Goal: Task Accomplishment & Management: Manage account settings

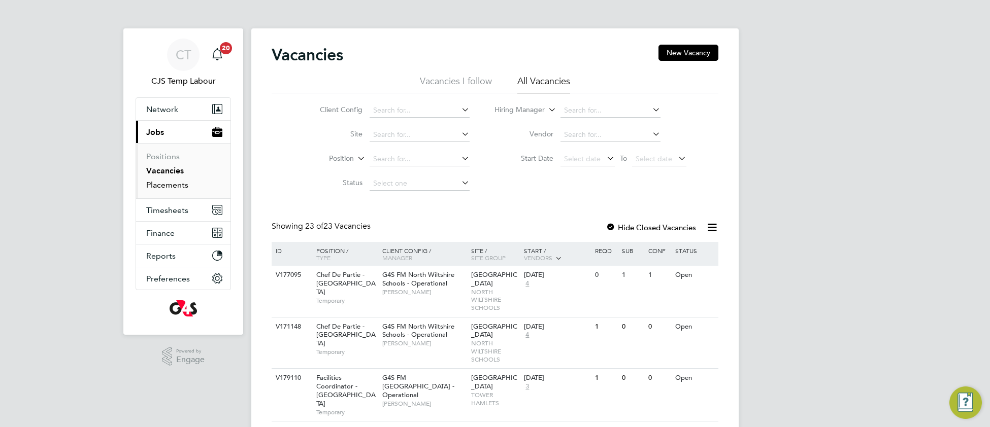
click at [161, 187] on link "Placements" at bounding box center [167, 185] width 42 height 10
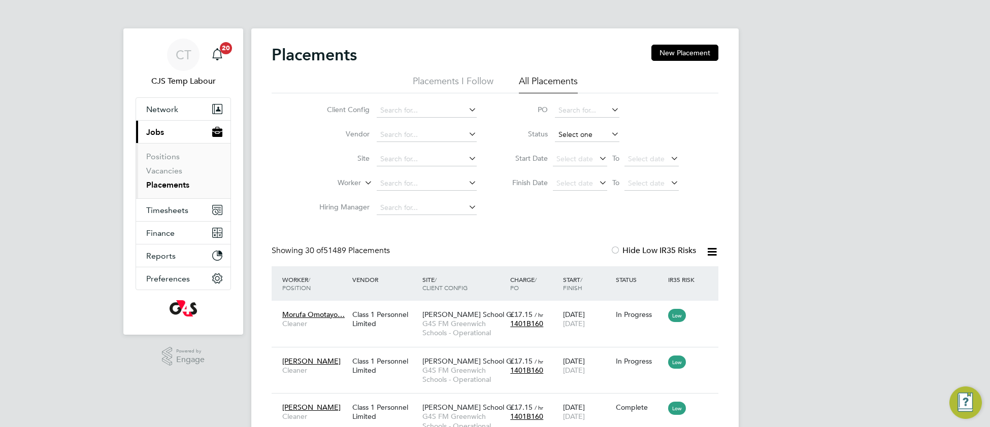
click at [575, 130] on input at bounding box center [587, 135] width 64 height 14
click at [570, 147] on li "Active" at bounding box center [586, 148] width 65 height 13
type input "Active"
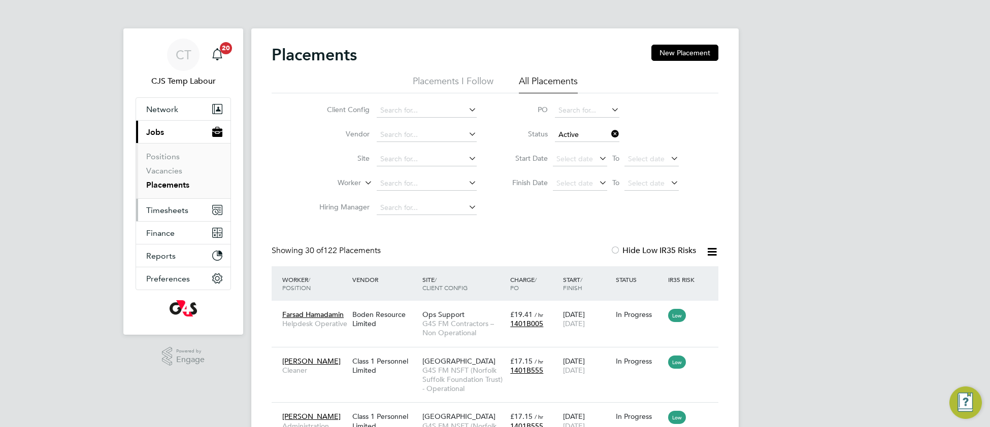
click at [168, 215] on span "Timesheets" at bounding box center [167, 211] width 42 height 10
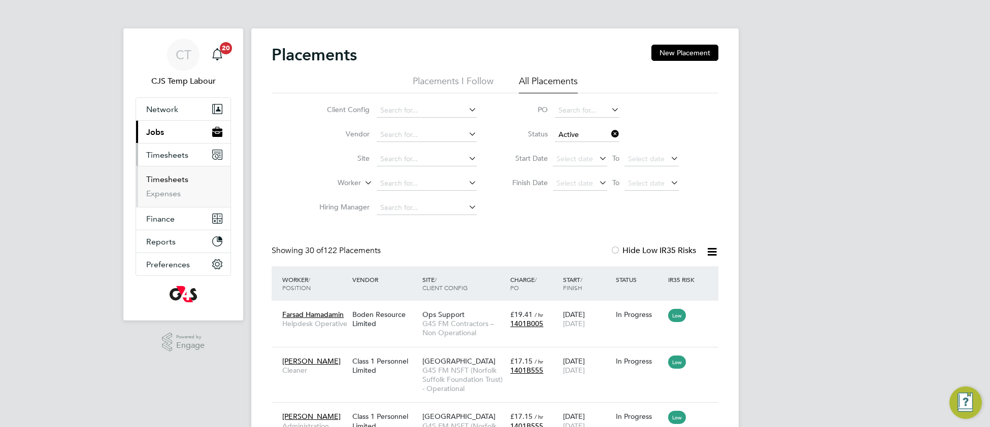
click at [170, 180] on link "Timesheets" at bounding box center [167, 180] width 42 height 10
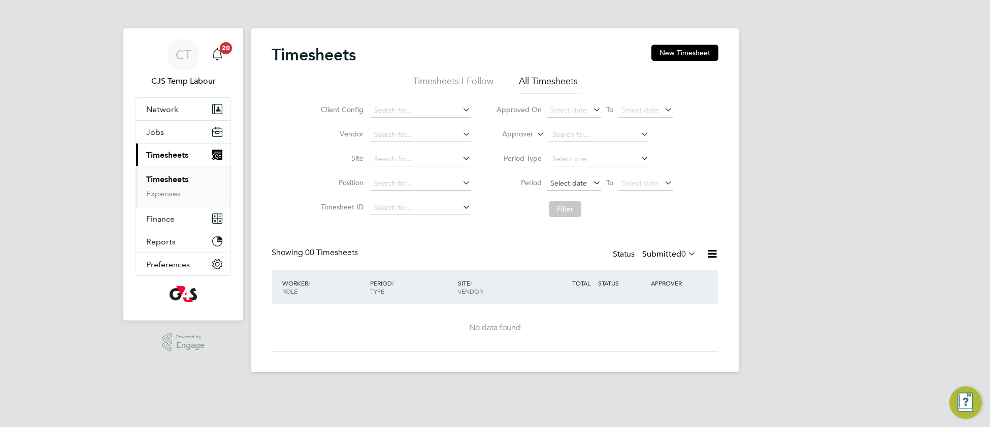
click at [561, 185] on span "Select date" at bounding box center [568, 183] width 37 height 9
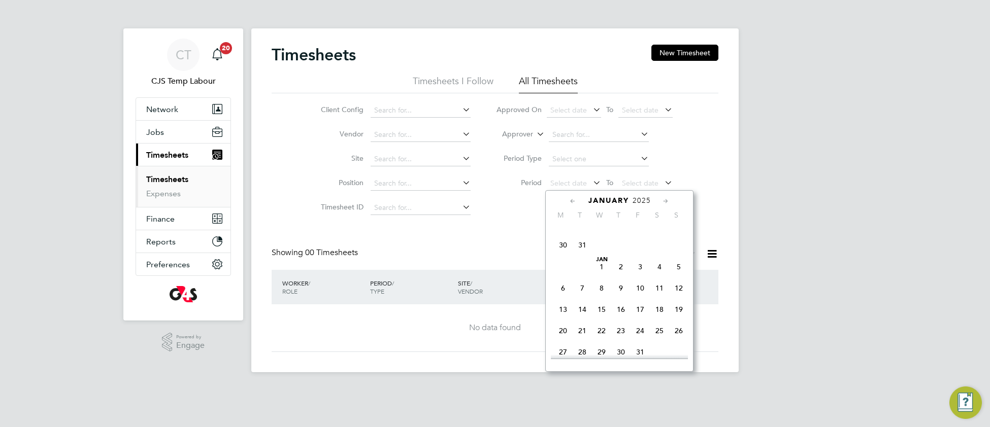
scroll to position [214, 0]
click at [562, 246] on span "30" at bounding box center [562, 238] width 19 height 19
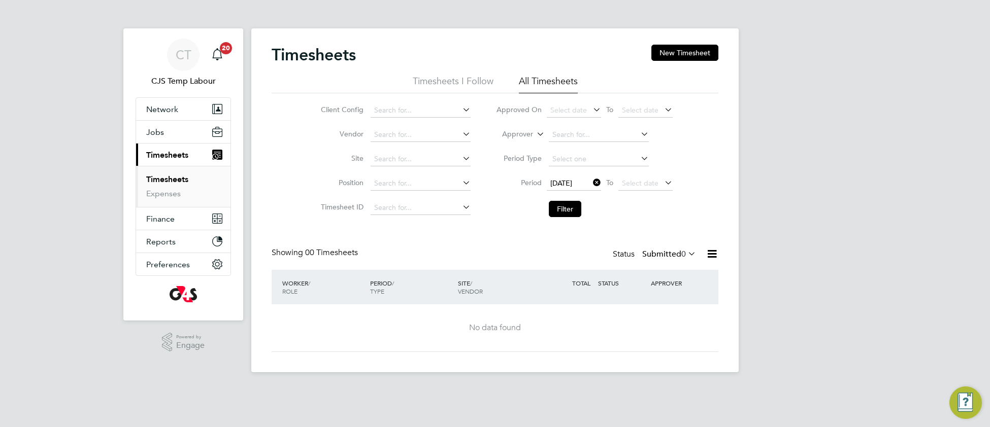
click at [686, 251] on icon at bounding box center [686, 254] width 0 height 14
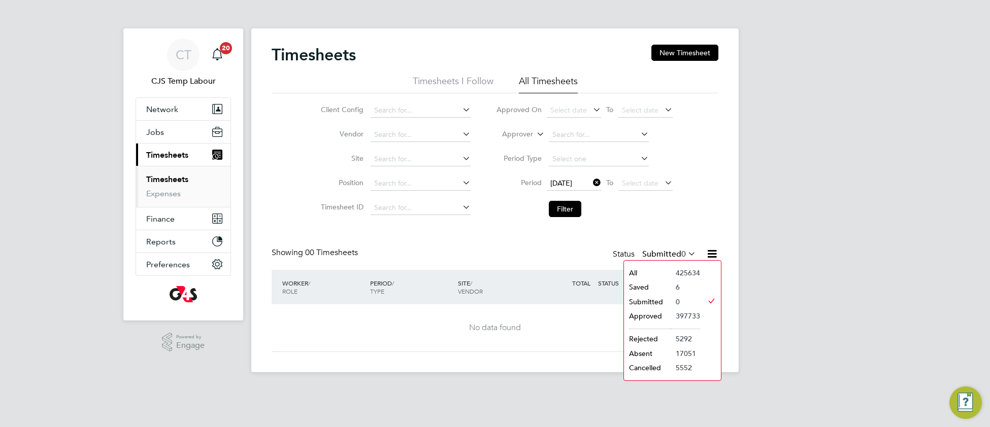
click at [657, 275] on li "All" at bounding box center [647, 273] width 47 height 14
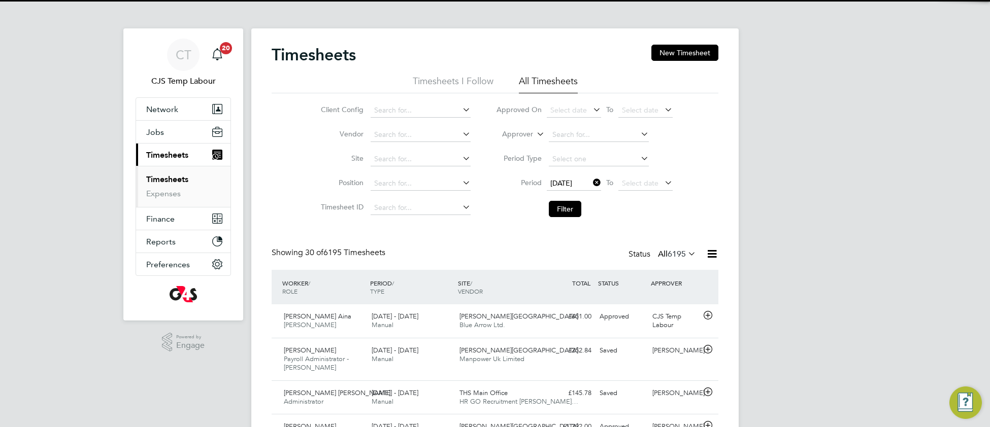
scroll to position [25, 87]
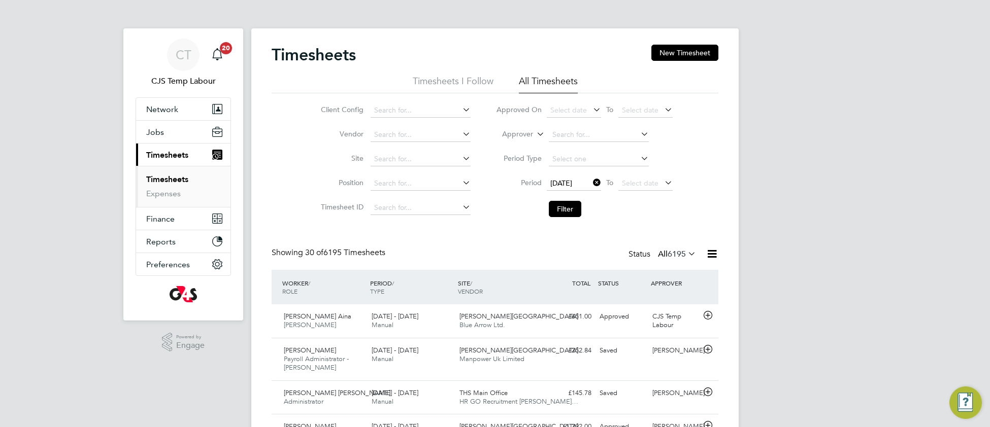
drag, startPoint x: 564, startPoint y: 213, endPoint x: 542, endPoint y: 304, distance: 93.4
click at [564, 213] on button "Filter" at bounding box center [565, 209] width 32 height 16
click at [636, 183] on span "Select date" at bounding box center [640, 183] width 37 height 9
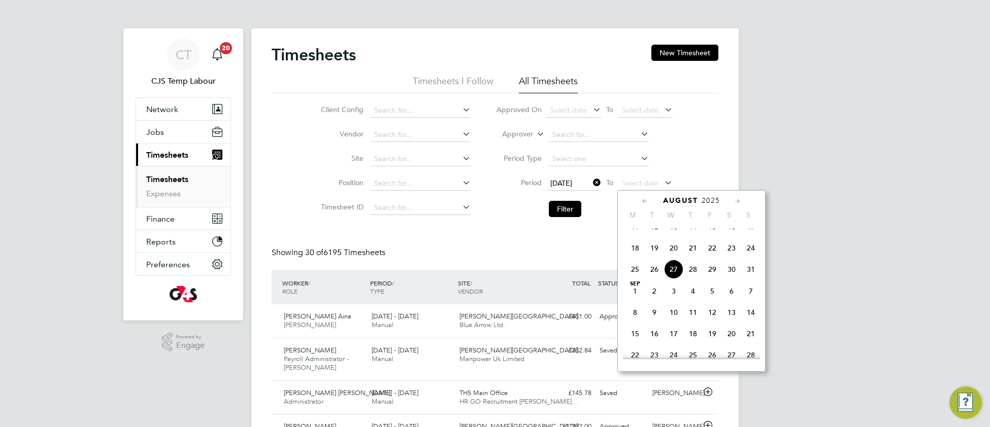
click at [748, 258] on span "24" at bounding box center [750, 248] width 19 height 19
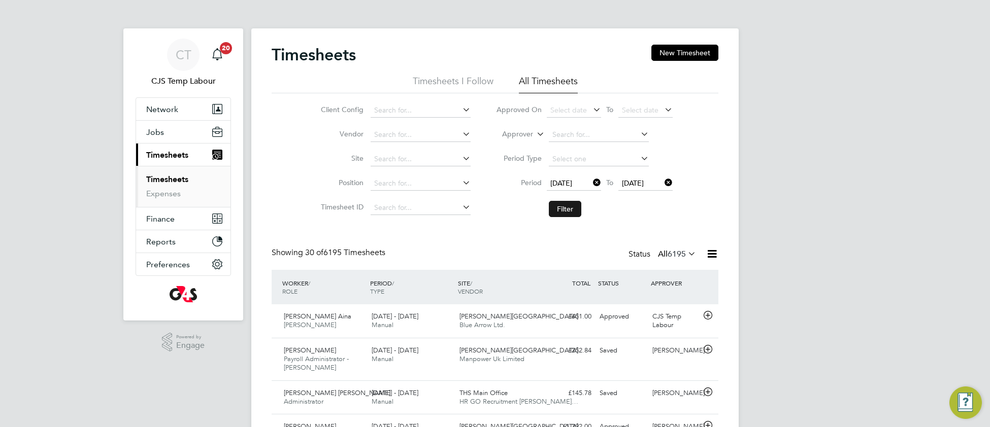
click at [566, 210] on button "Filter" at bounding box center [565, 209] width 32 height 16
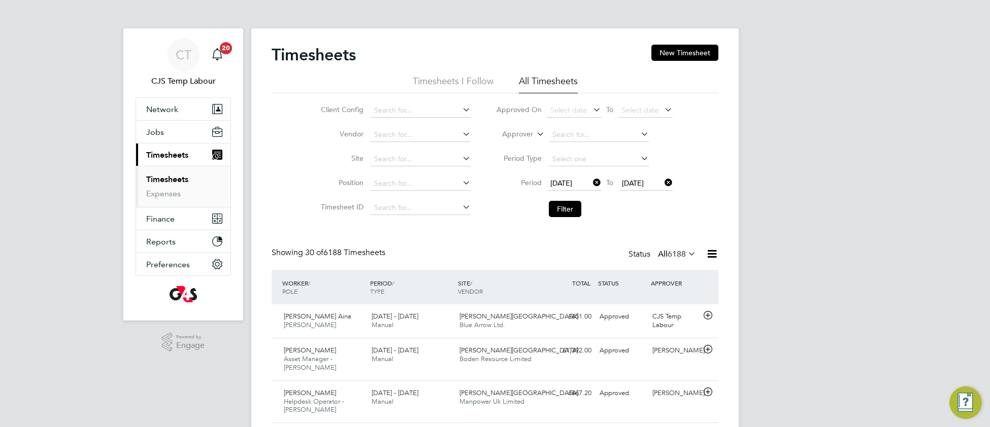
click at [710, 258] on icon at bounding box center [711, 254] width 13 height 13
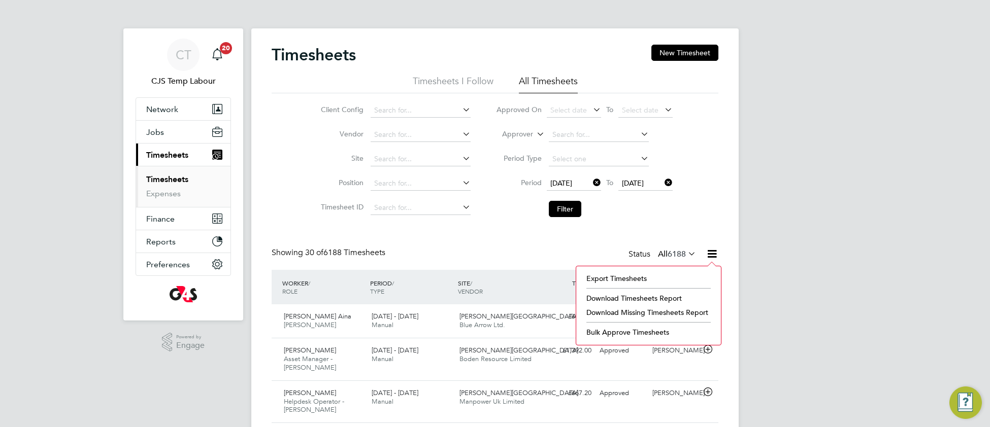
click at [619, 300] on li "Download Timesheets Report" at bounding box center [648, 298] width 134 height 14
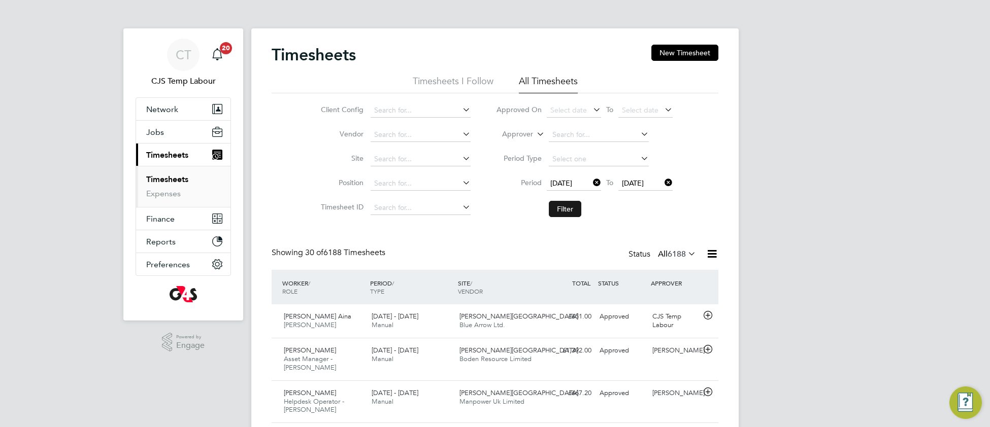
click at [563, 210] on button "Filter" at bounding box center [565, 209] width 32 height 16
click at [713, 255] on icon at bounding box center [711, 254] width 13 height 13
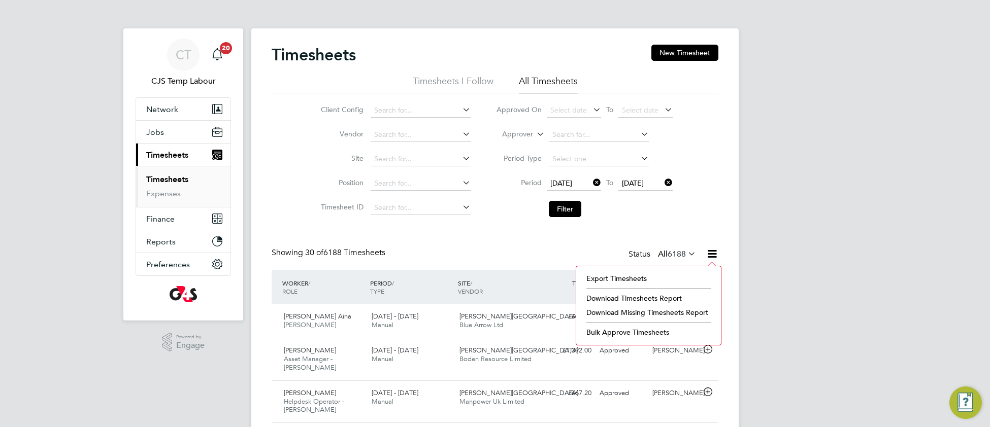
click at [611, 300] on li "Download Timesheets Report" at bounding box center [648, 298] width 134 height 14
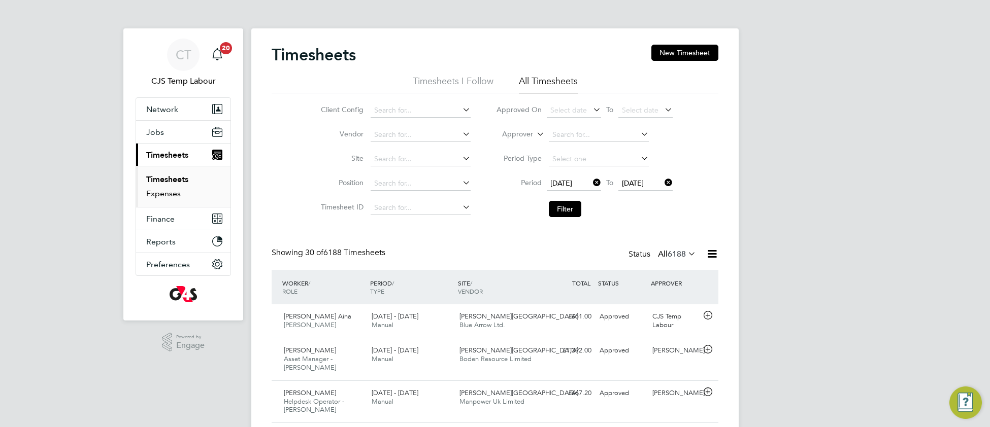
click at [170, 196] on link "Expenses" at bounding box center [163, 194] width 35 height 10
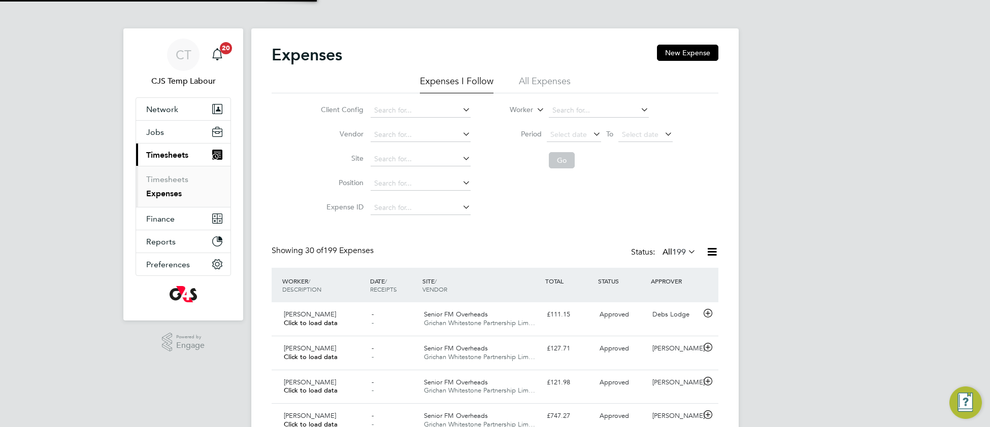
scroll to position [25, 87]
click at [529, 86] on li "All Expenses" at bounding box center [545, 84] width 52 height 18
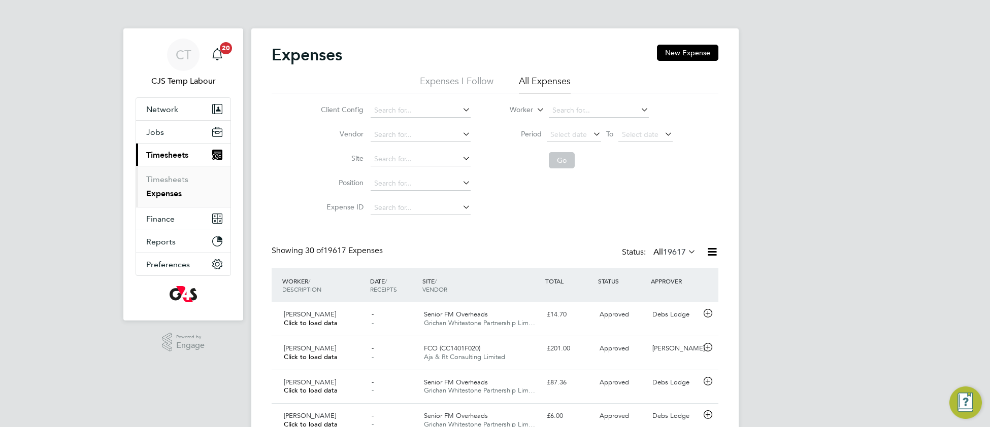
click at [686, 250] on icon at bounding box center [686, 252] width 0 height 14
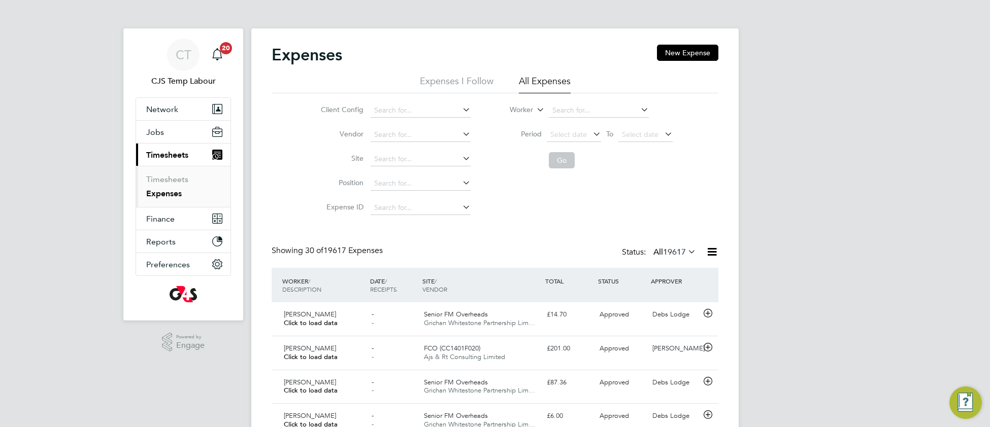
click at [542, 85] on li "All Expenses" at bounding box center [545, 84] width 52 height 18
click at [568, 136] on span "Select date" at bounding box center [568, 134] width 37 height 9
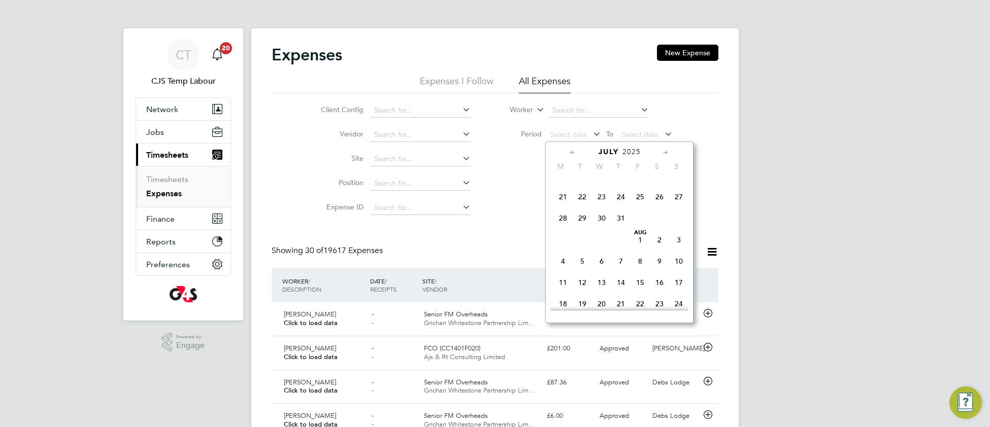
click at [561, 227] on span "28" at bounding box center [562, 218] width 19 height 19
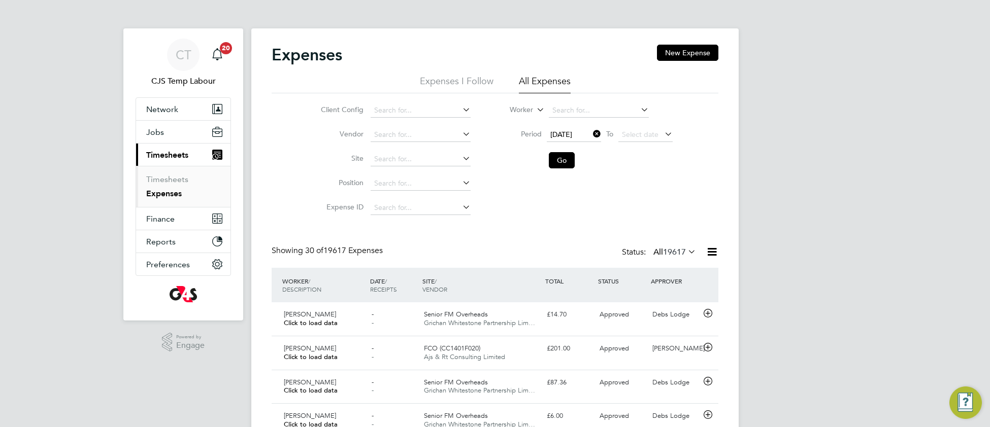
click at [558, 162] on button "Go" at bounding box center [562, 160] width 26 height 16
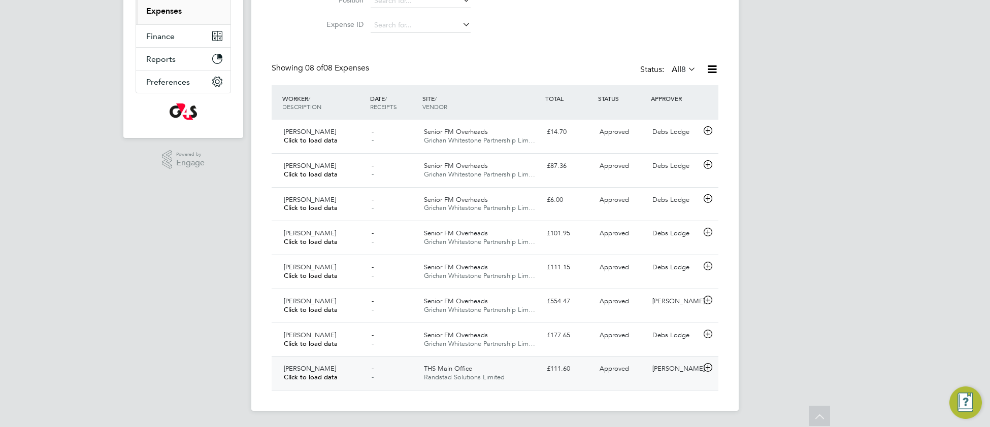
click at [499, 375] on span "Randstad Solutions Limited" at bounding box center [464, 377] width 81 height 9
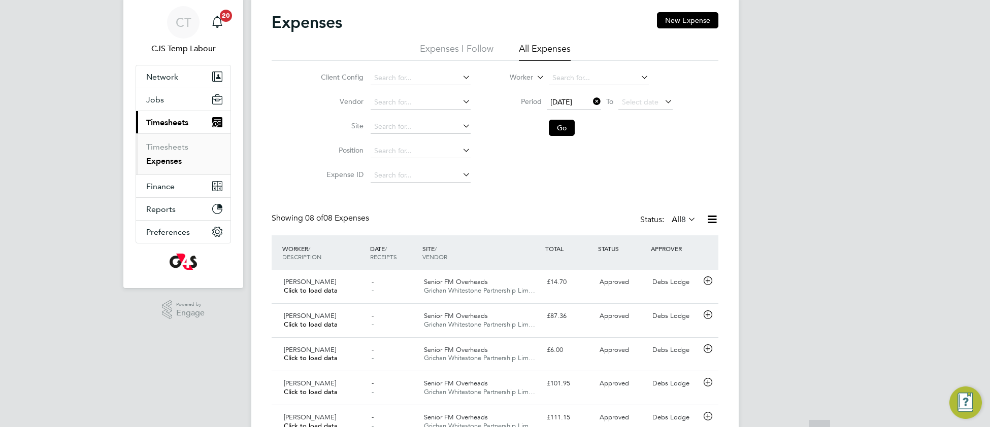
scroll to position [0, 0]
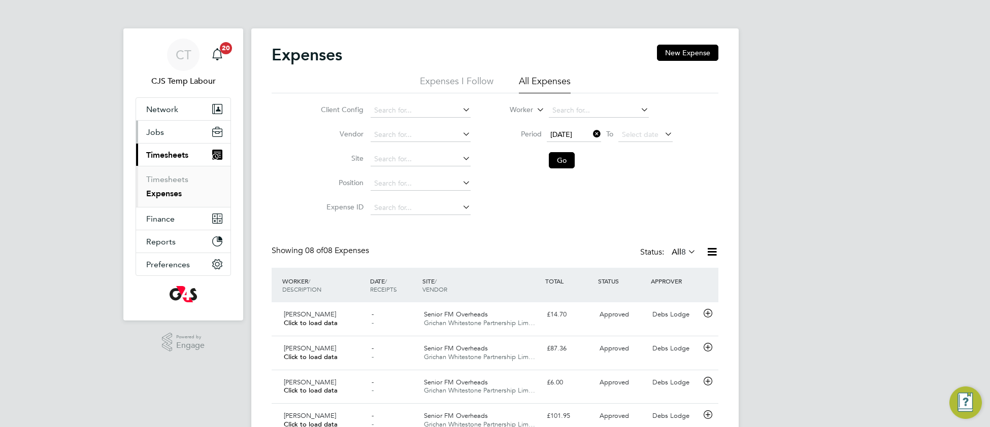
click at [161, 132] on span "Jobs" at bounding box center [155, 132] width 18 height 10
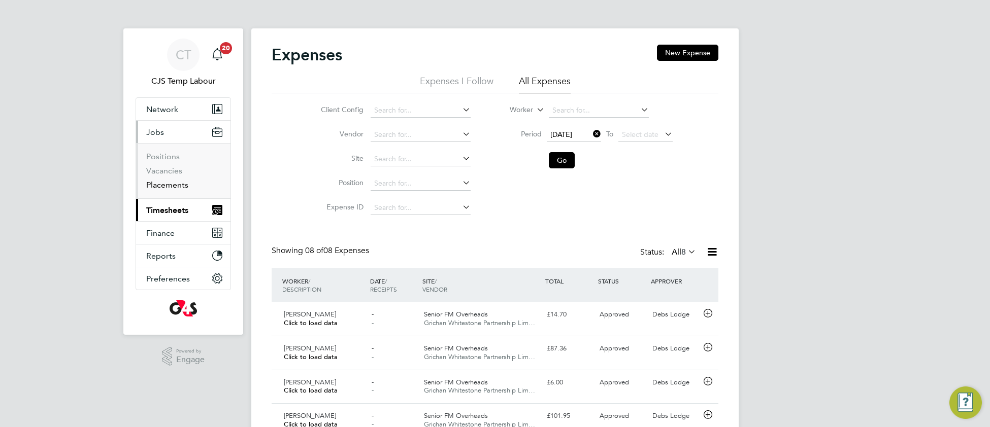
drag, startPoint x: 162, startPoint y: 183, endPoint x: 219, endPoint y: 180, distance: 56.9
click at [163, 183] on link "Placements" at bounding box center [167, 185] width 42 height 10
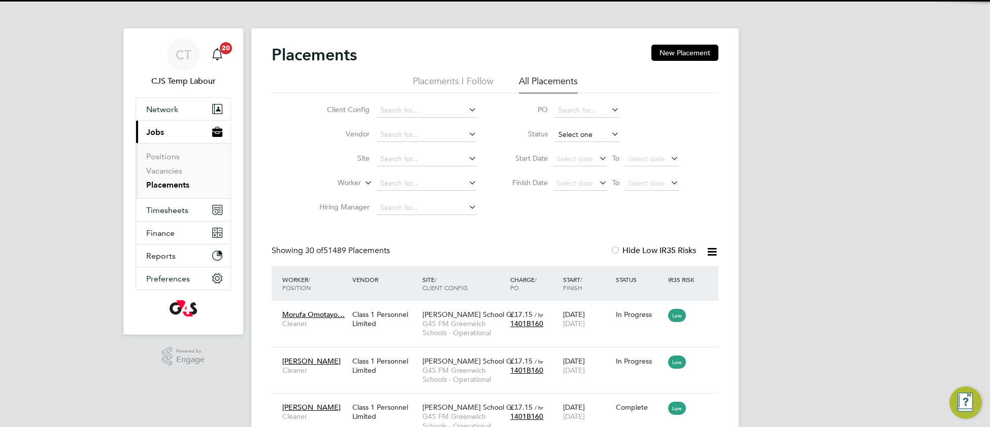
scroll to position [38, 87]
click at [574, 131] on input at bounding box center [587, 135] width 64 height 14
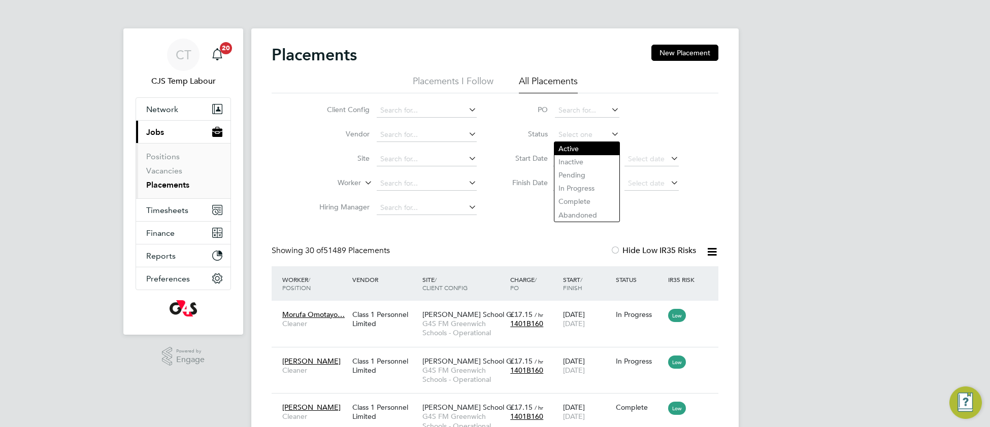
click at [568, 150] on li "Active" at bounding box center [586, 148] width 65 height 13
type input "Active"
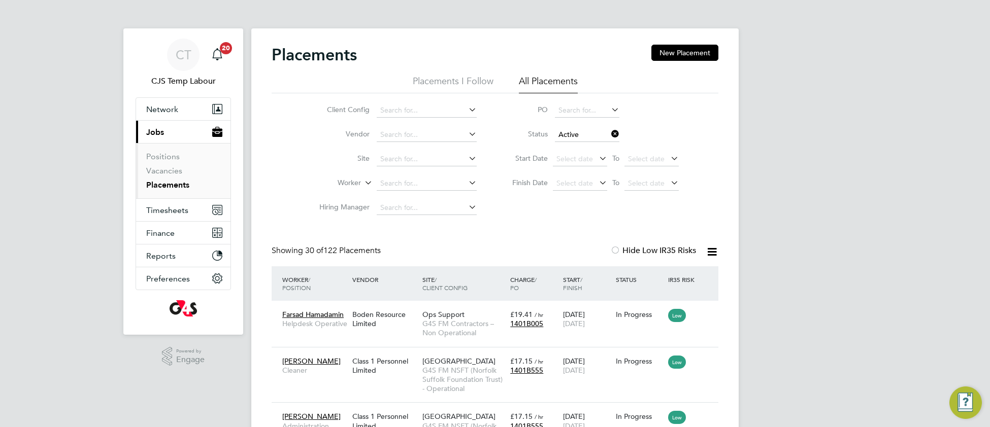
click at [713, 252] on icon at bounding box center [711, 252] width 13 height 13
click at [666, 273] on li "Download Placements Report" at bounding box center [661, 276] width 108 height 14
click at [172, 189] on link "Placements" at bounding box center [167, 185] width 43 height 10
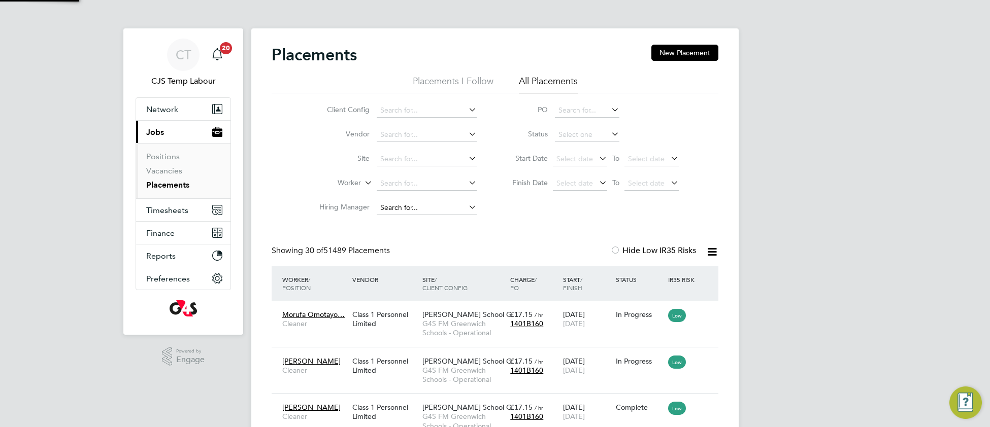
scroll to position [38, 87]
click at [375, 323] on div "Class 1 Personnel Limited" at bounding box center [385, 319] width 70 height 28
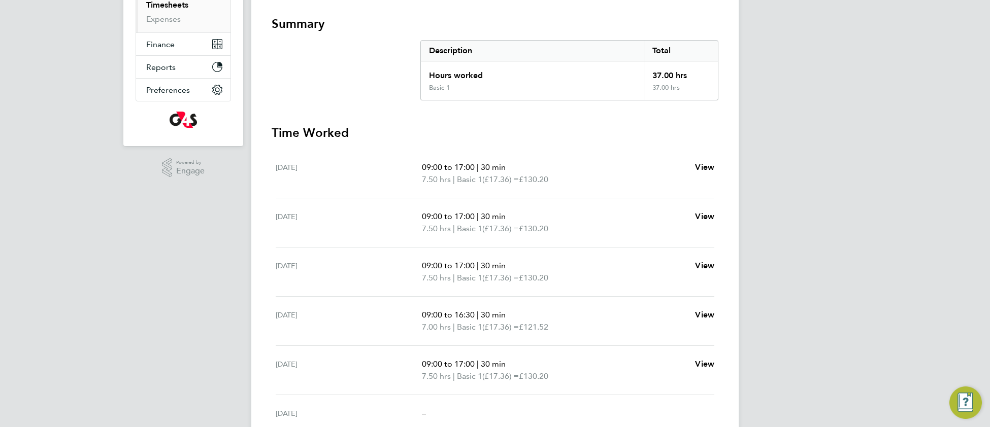
scroll to position [305, 0]
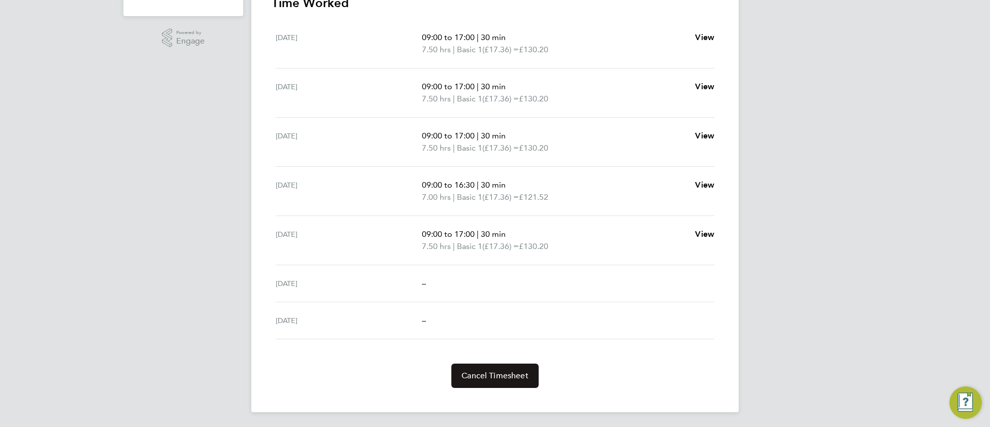
click at [492, 371] on span "Cancel Timesheet" at bounding box center [494, 376] width 67 height 10
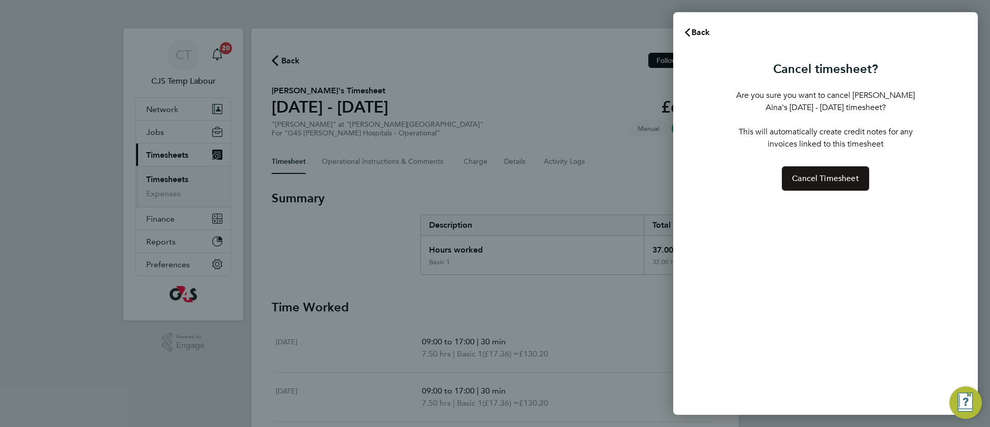
drag, startPoint x: 827, startPoint y: 179, endPoint x: 770, endPoint y: 189, distance: 57.7
click at [824, 176] on span "Cancel Timesheet" at bounding box center [825, 179] width 67 height 10
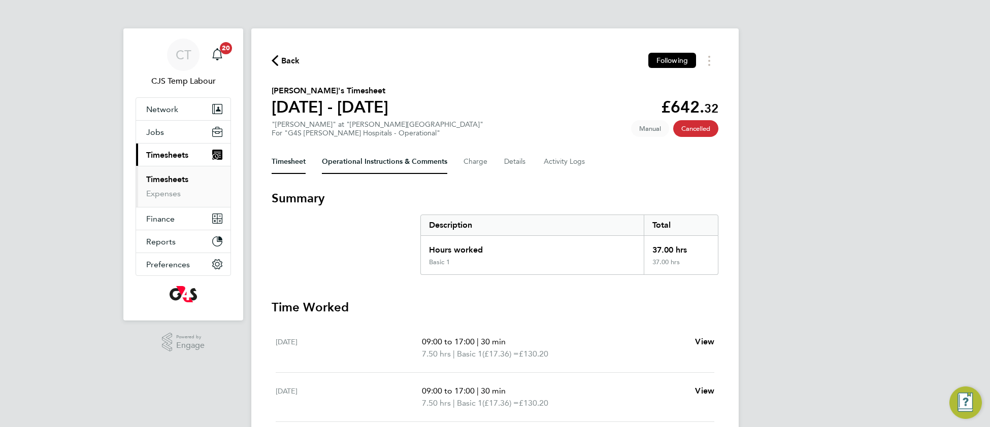
click at [361, 157] on Comments-tab "Operational Instructions & Comments" at bounding box center [384, 162] width 125 height 24
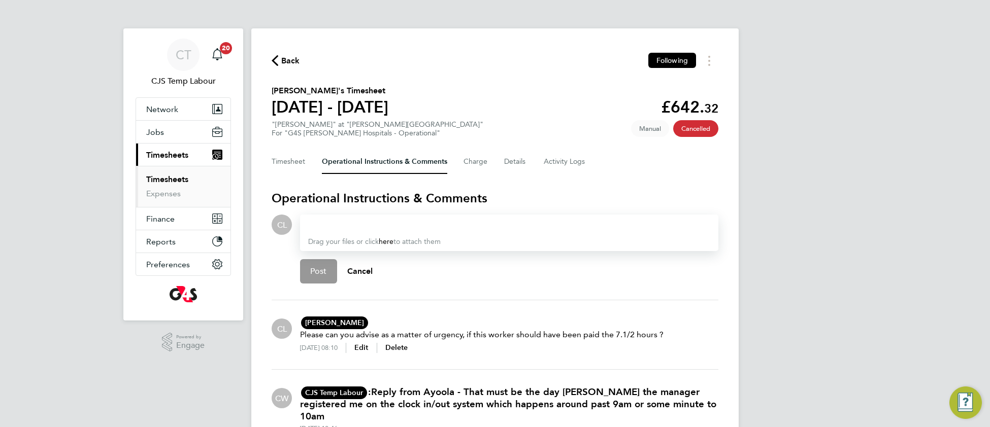
click at [328, 221] on div at bounding box center [509, 225] width 402 height 12
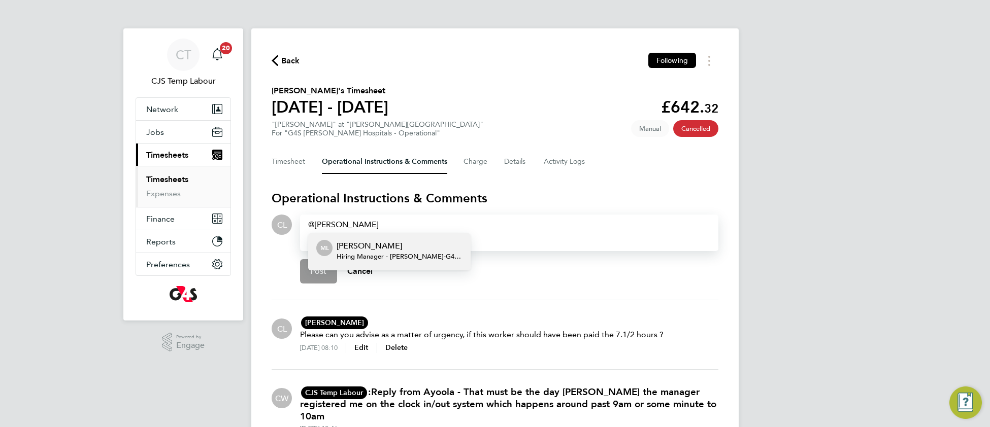
click at [391, 255] on span "Hiring Manager - [PERSON_NAME] - G4S Facilities Management (Uk) Limited" at bounding box center [399, 257] width 126 height 8
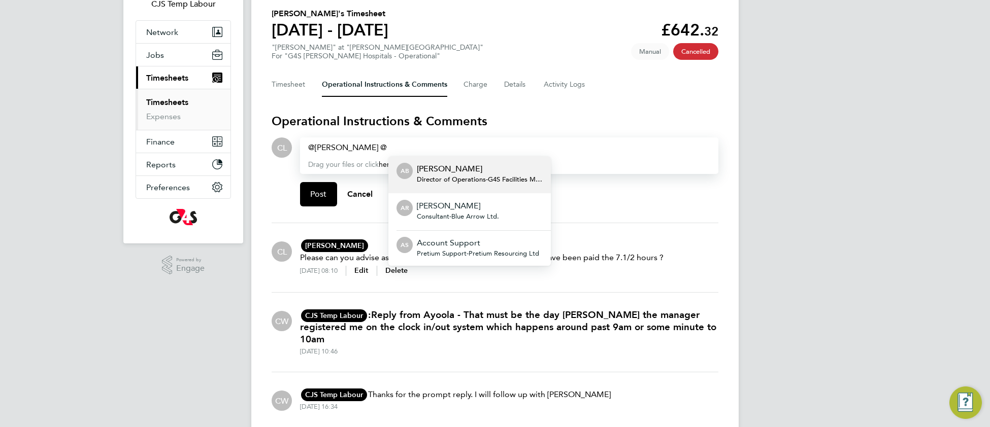
scroll to position [80, 0]
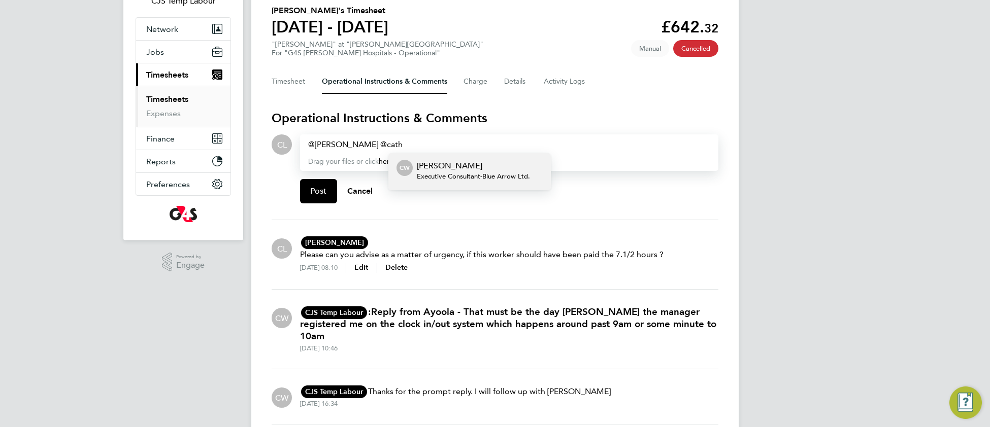
click at [494, 175] on span "Executive Consultant - Blue Arrow Ltd." at bounding box center [473, 177] width 113 height 8
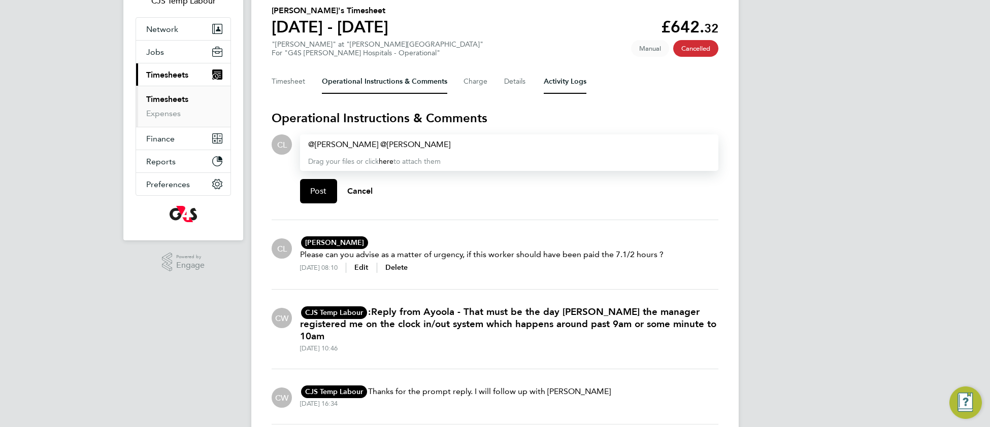
click at [571, 78] on Logs-tab "Activity Logs" at bounding box center [565, 82] width 43 height 24
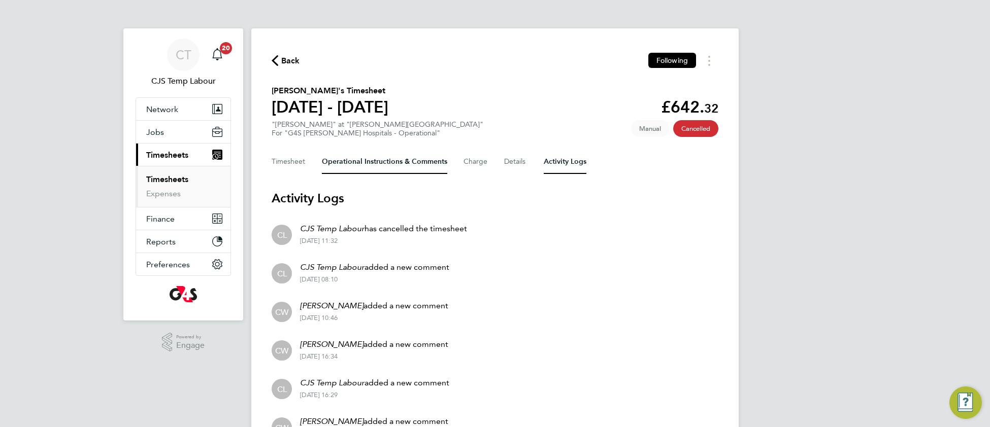
click at [360, 162] on Comments-tab "Operational Instructions & Comments" at bounding box center [384, 162] width 125 height 24
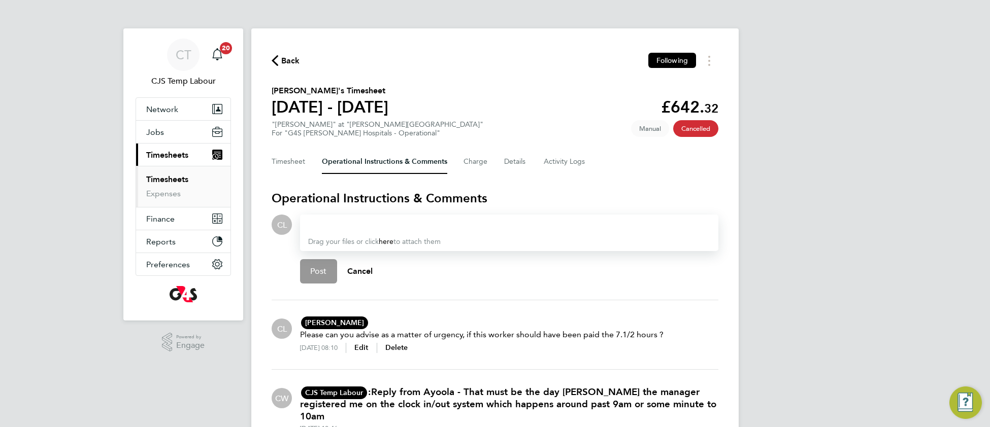
click at [324, 227] on div at bounding box center [509, 225] width 402 height 12
click at [549, 170] on Logs-tab "Activity Logs" at bounding box center [565, 162] width 43 height 24
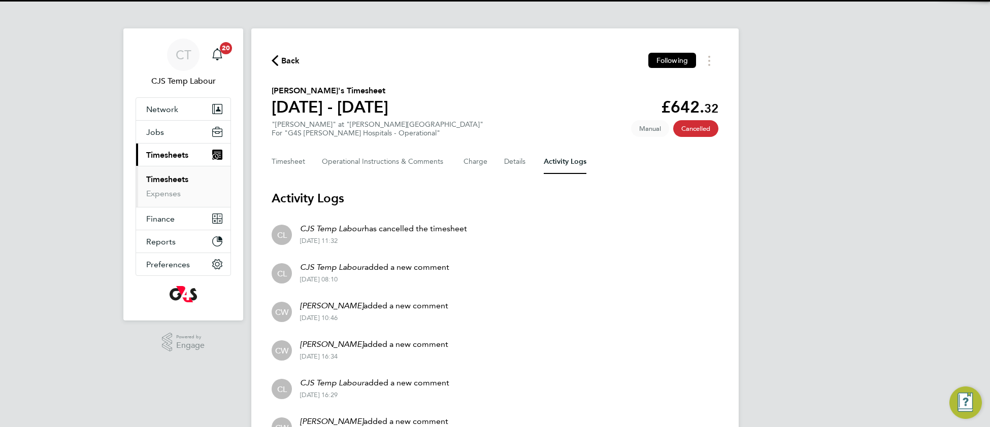
click at [549, 170] on Logs-tab "Activity Logs" at bounding box center [565, 162] width 43 height 24
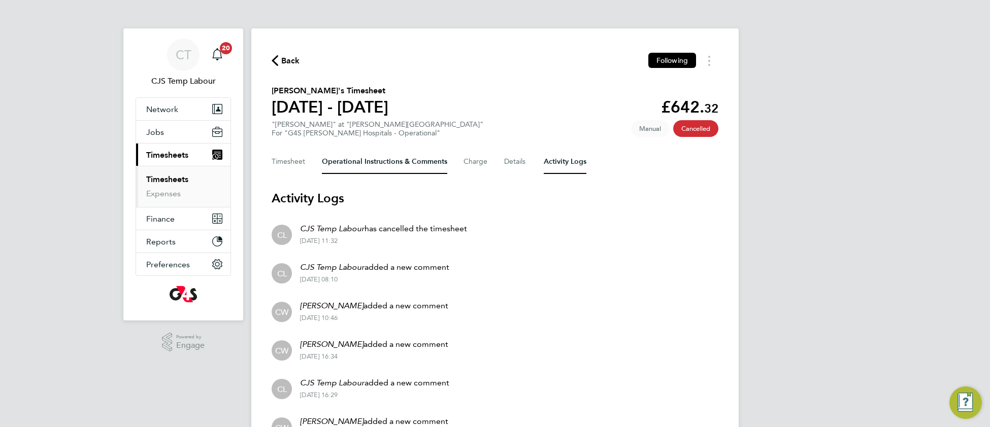
click at [381, 165] on Comments-tab "Operational Instructions & Comments" at bounding box center [384, 162] width 125 height 24
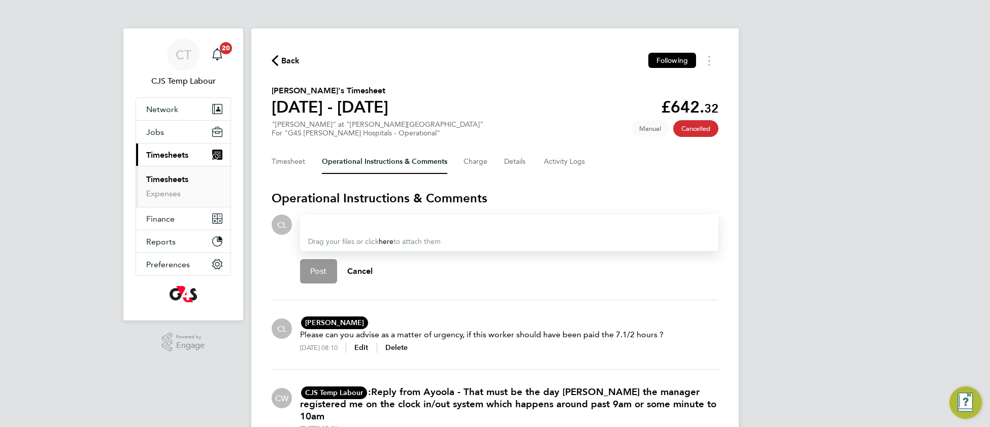
click at [328, 226] on div at bounding box center [509, 225] width 402 height 12
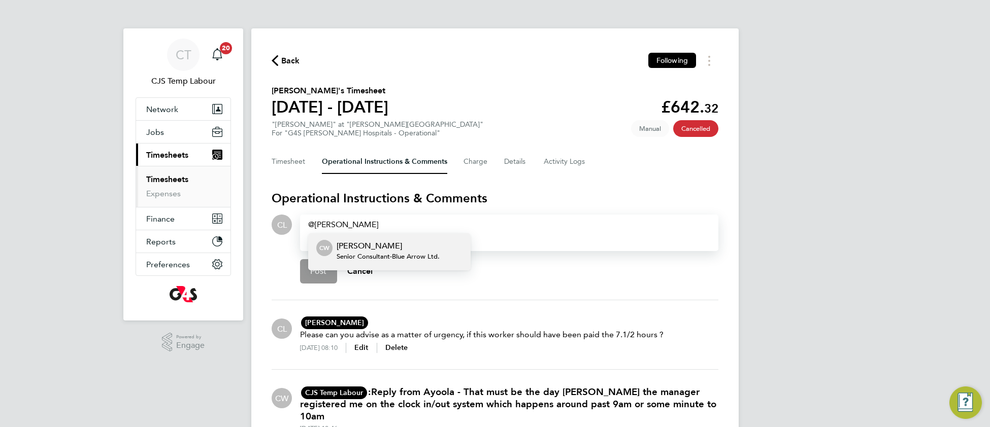
click at [367, 247] on p "[PERSON_NAME]" at bounding box center [387, 246] width 103 height 12
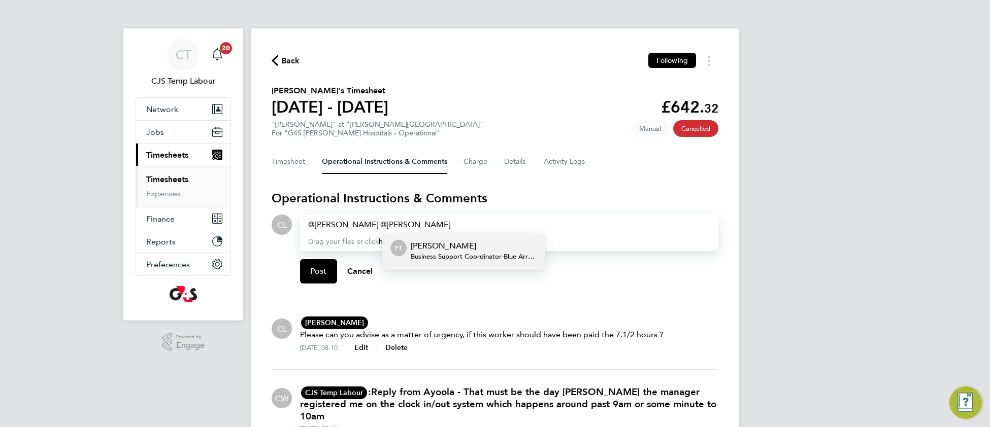
click at [465, 253] on span "Business Support Coordinator - Blue Arrow Ltd." at bounding box center [474, 257] width 126 height 8
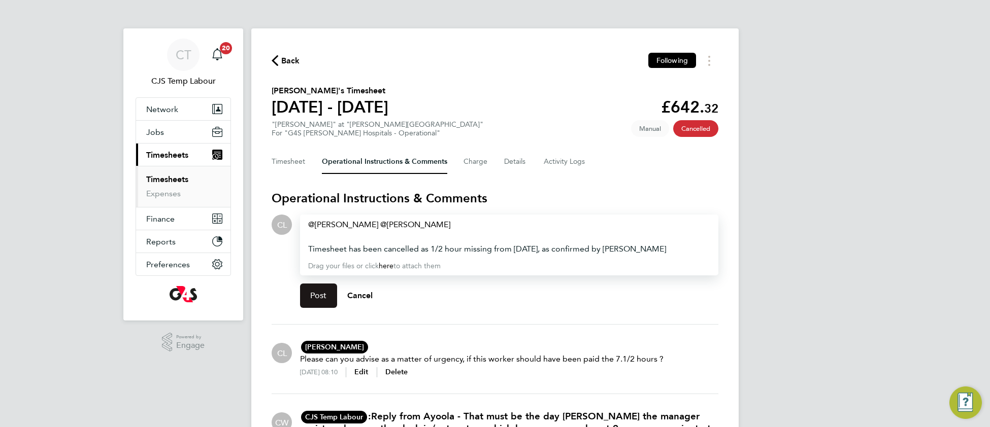
click at [310, 294] on span "Post" at bounding box center [318, 296] width 17 height 10
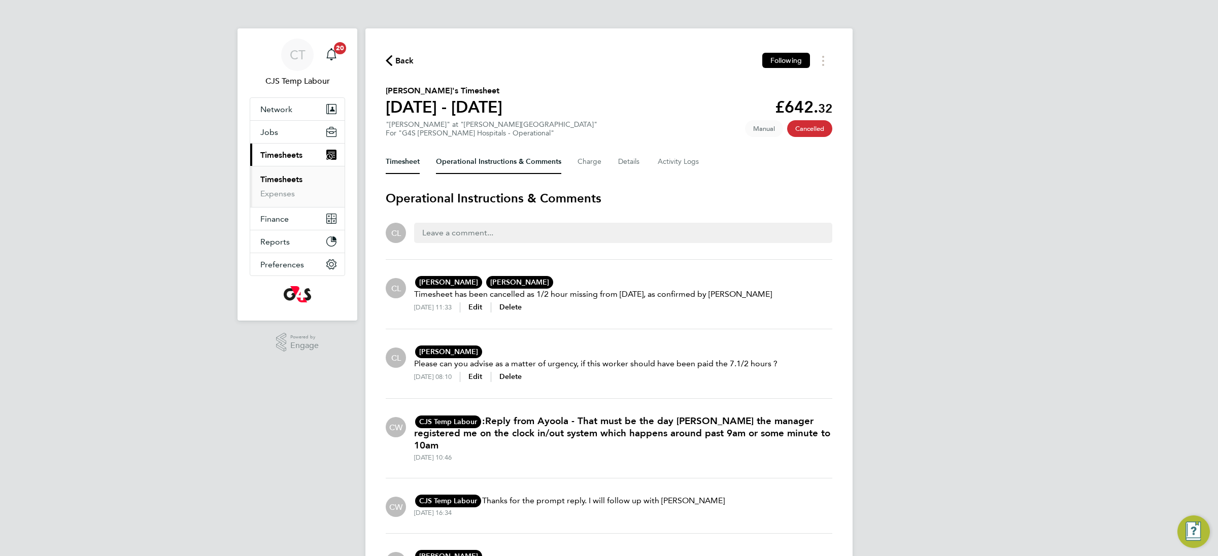
click at [398, 163] on button "Timesheet" at bounding box center [403, 162] width 34 height 24
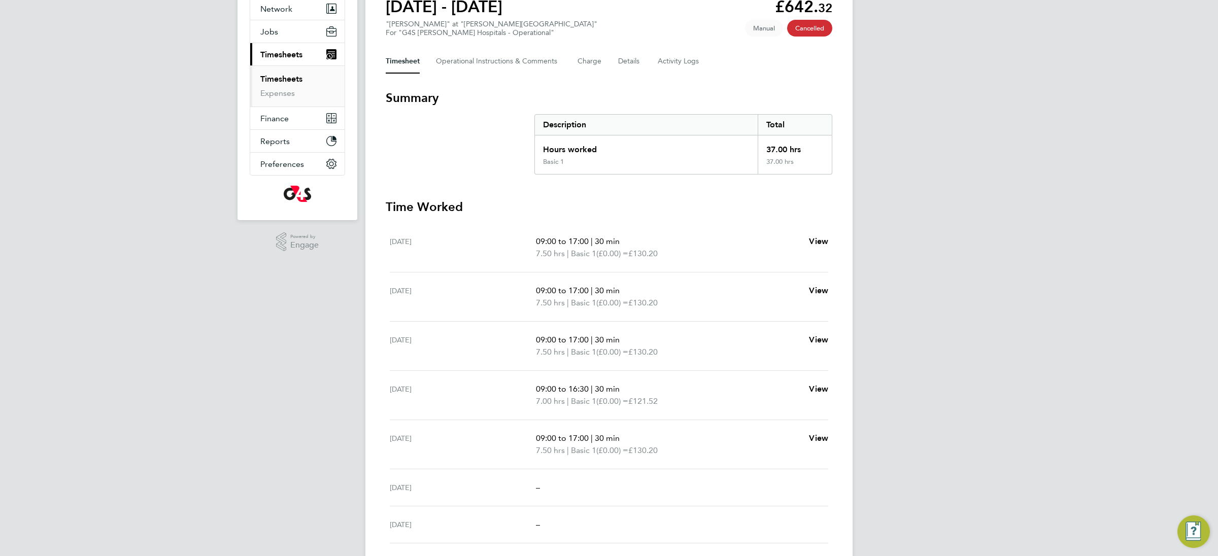
scroll to position [129, 0]
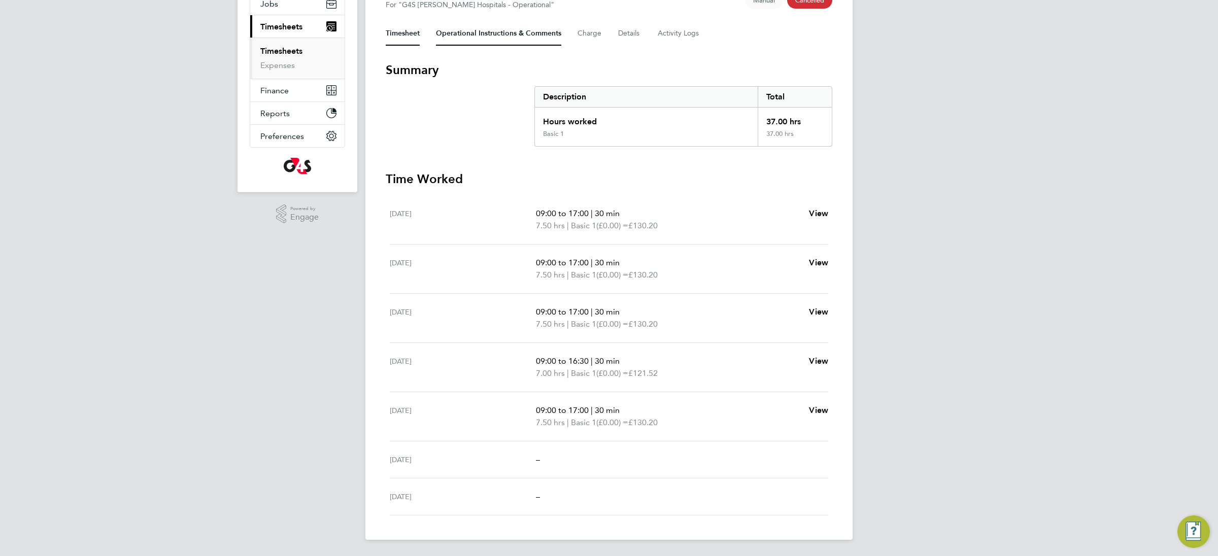
click at [515, 36] on Comments-tab "Operational Instructions & Comments" at bounding box center [498, 33] width 125 height 24
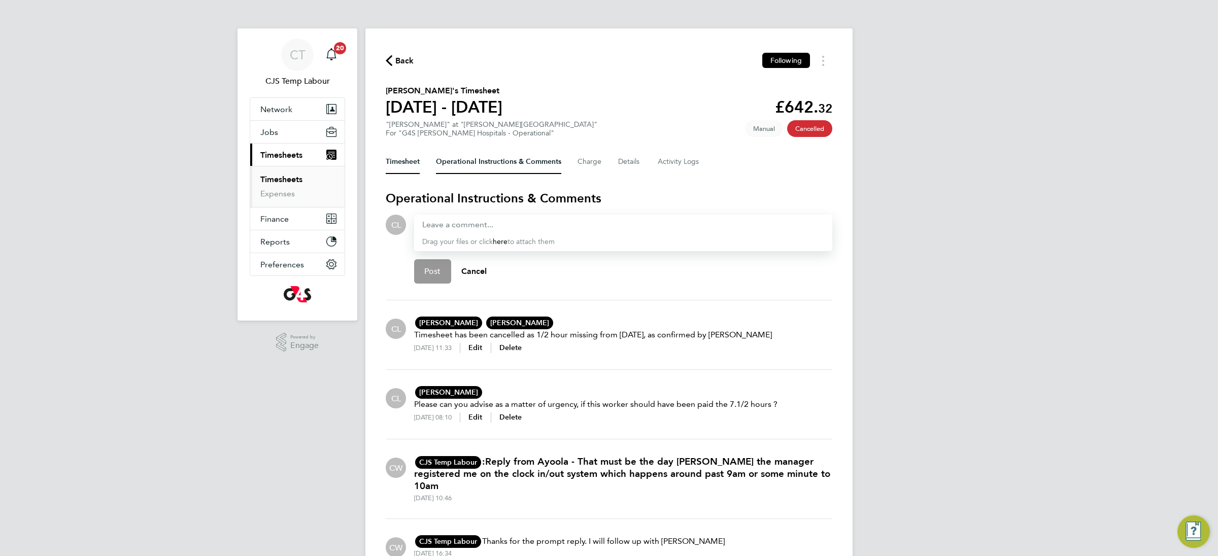
drag, startPoint x: 400, startPoint y: 163, endPoint x: 449, endPoint y: 173, distance: 49.7
click at [403, 163] on button "Timesheet" at bounding box center [403, 162] width 34 height 24
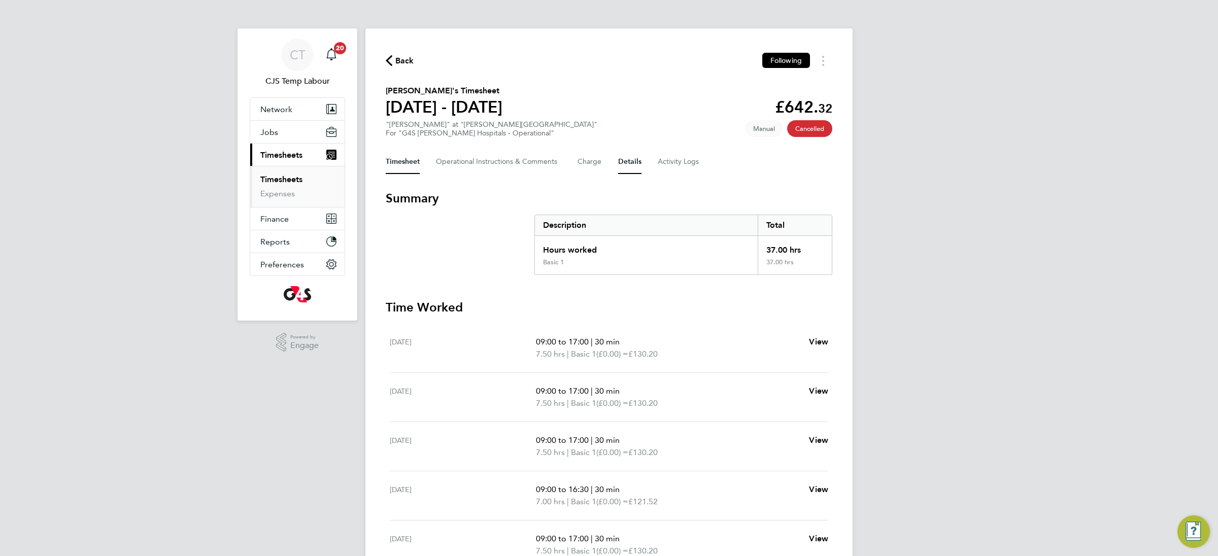
click at [637, 162] on button "Details" at bounding box center [629, 162] width 23 height 24
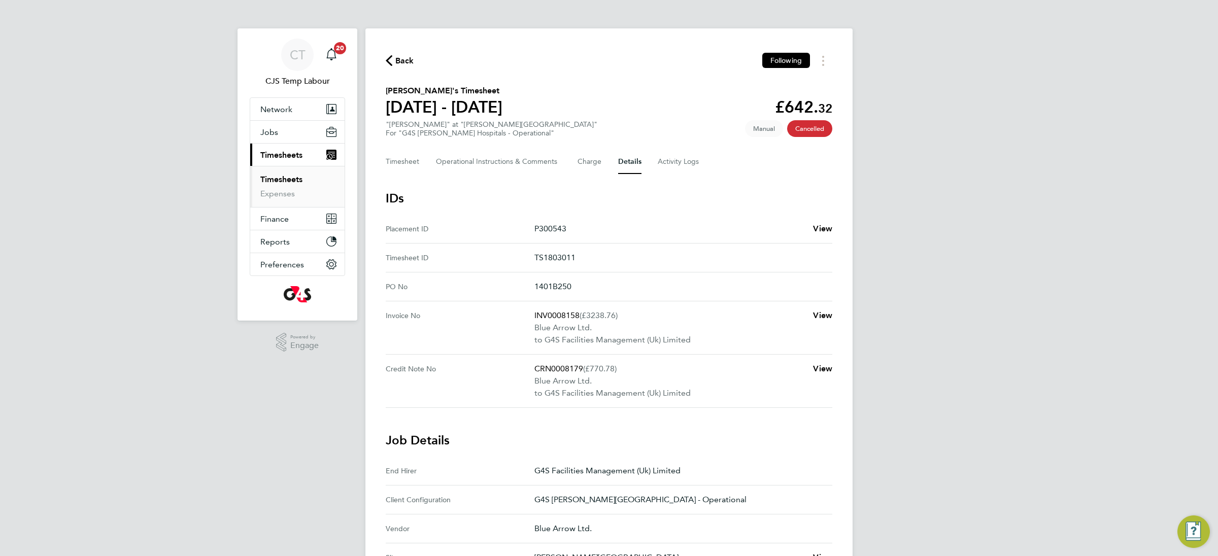
click at [556, 254] on p "TS1803011" at bounding box center [679, 258] width 290 height 12
copy p "TS1803011"
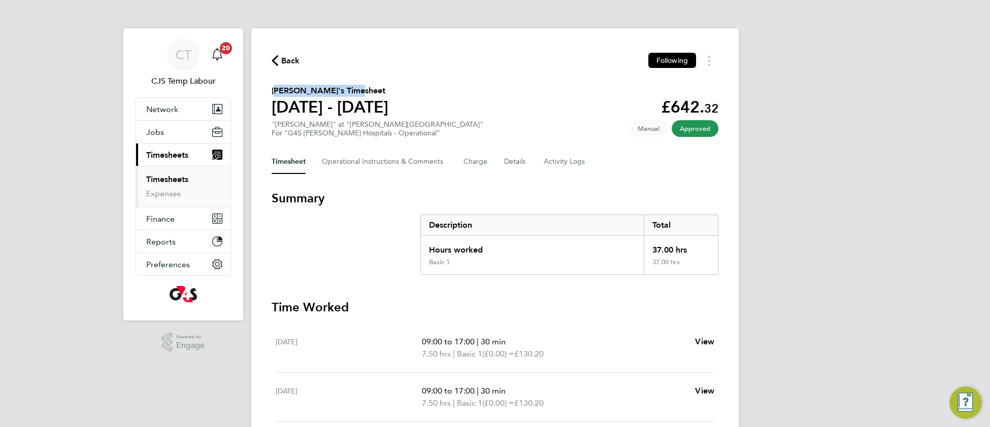
click at [165, 181] on link "Timesheets" at bounding box center [167, 180] width 42 height 10
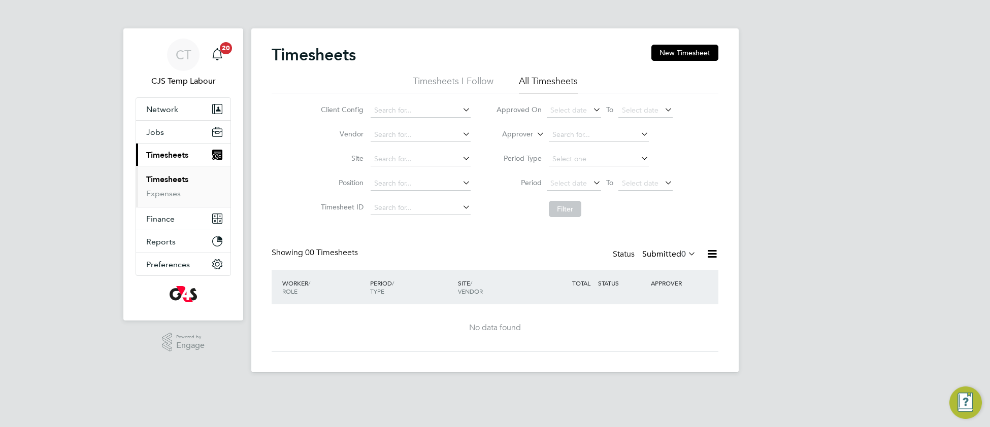
drag, startPoint x: 681, startPoint y: 50, endPoint x: 677, endPoint y: 63, distance: 14.0
click at [681, 51] on button "New Timesheet" at bounding box center [684, 53] width 67 height 16
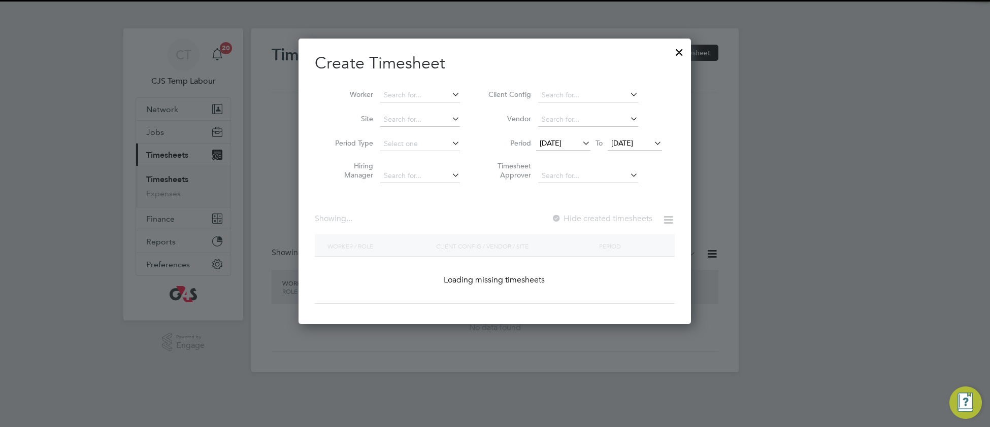
scroll to position [274, 393]
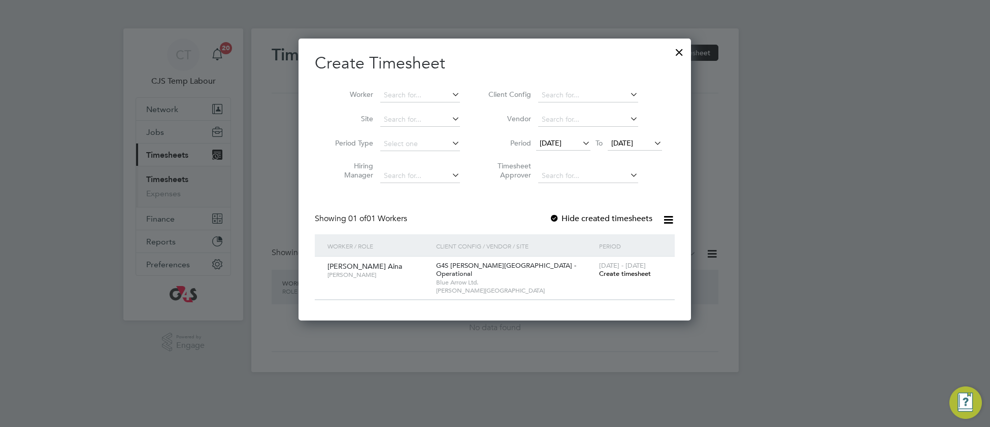
click at [628, 278] on div "11 - 17 Aug 2025 Create timesheet" at bounding box center [630, 270] width 68 height 27
click at [627, 268] on div "11 - 17 Aug 2025 Create timesheet" at bounding box center [630, 270] width 68 height 27
click at [625, 275] on span "Create timesheet" at bounding box center [625, 273] width 52 height 9
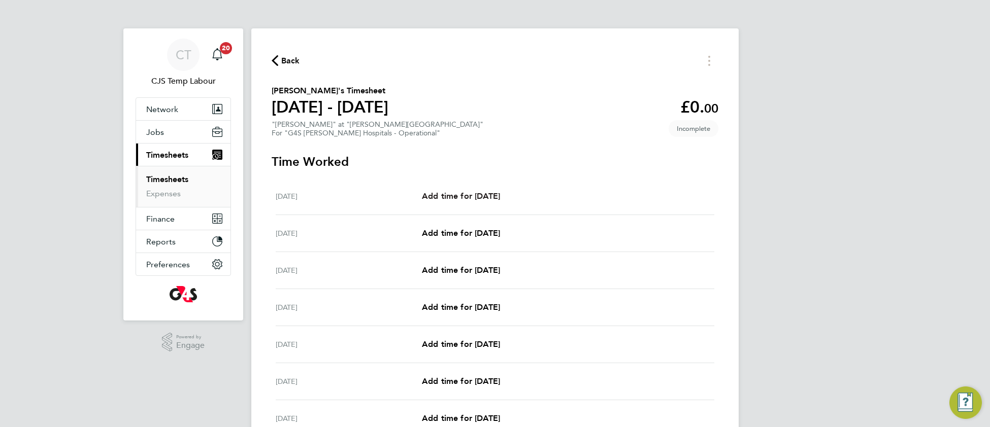
drag, startPoint x: 461, startPoint y: 193, endPoint x: 483, endPoint y: 195, distance: 21.9
click at [462, 194] on span "Add time for Mon 11 Aug" at bounding box center [461, 196] width 78 height 10
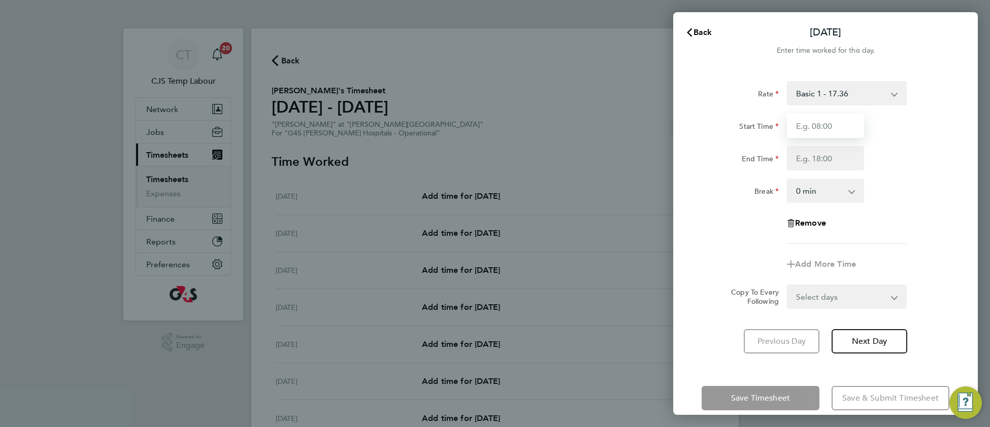
click at [807, 129] on input "Start Time" at bounding box center [825, 126] width 77 height 24
type input "09:00"
click at [801, 163] on input "End Time" at bounding box center [825, 158] width 77 height 24
type input "17:00"
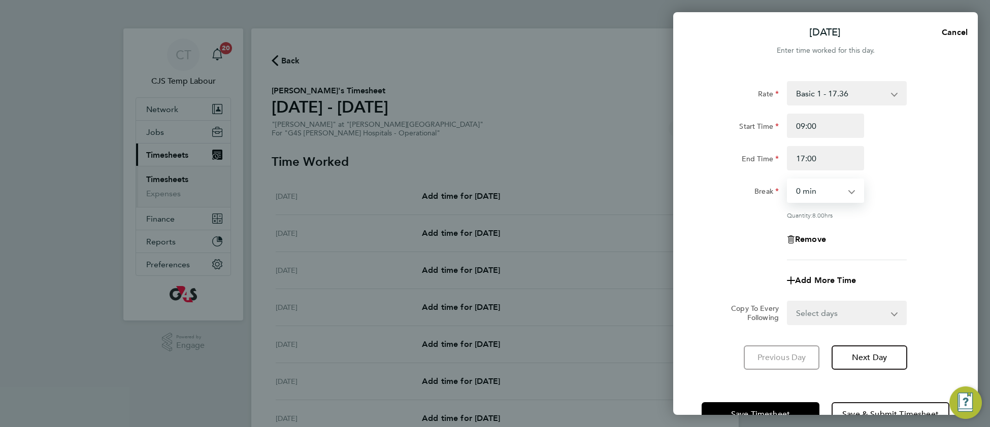
click at [813, 192] on select "0 min 15 min 30 min 45 min 60 min 75 min 90 min" at bounding box center [819, 191] width 63 height 22
select select "30"
click at [788, 180] on select "0 min 15 min 30 min 45 min 60 min 75 min 90 min" at bounding box center [819, 191] width 63 height 22
click at [814, 308] on select "Select days Day Weekday (Mon-Fri) Weekend (Sat-Sun) Tuesday Wednesday Thursday …" at bounding box center [841, 313] width 107 height 22
select select "WEEKDAY"
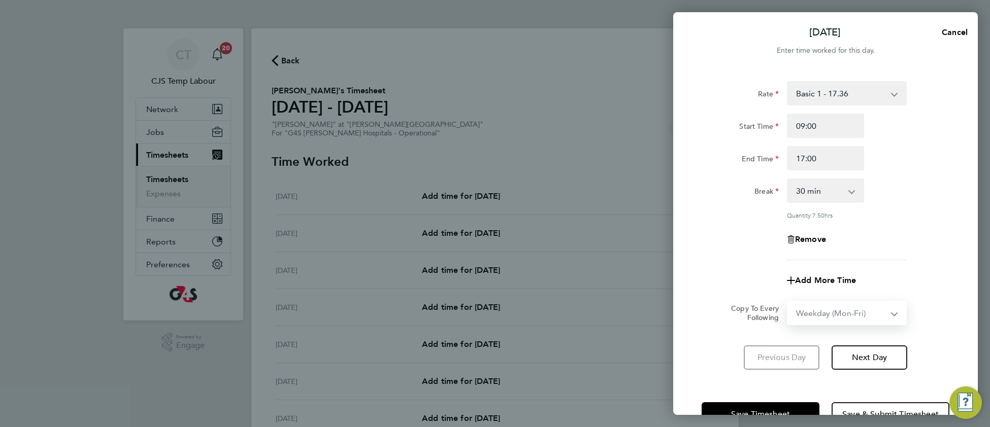
click at [788, 302] on select "Select days Day Weekday (Mon-Fri) Weekend (Sat-Sun) Tuesday Wednesday Thursday …" at bounding box center [841, 313] width 107 height 22
select select "2025-08-17"
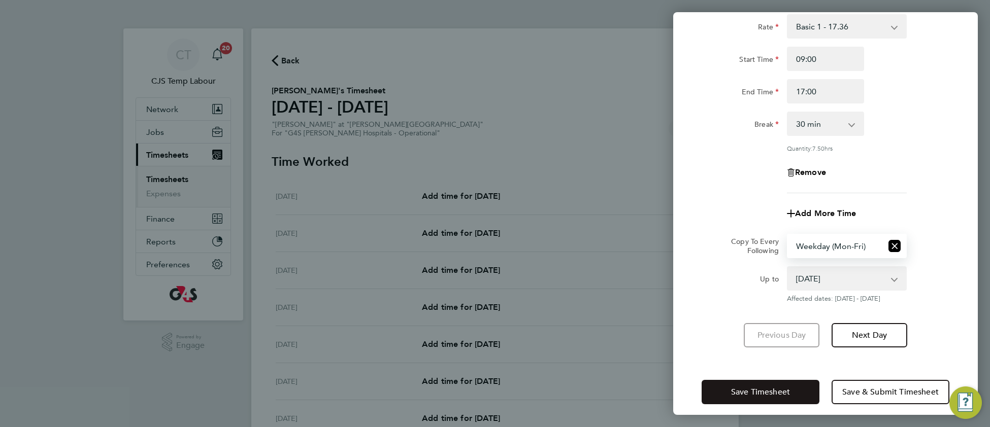
scroll to position [75, 0]
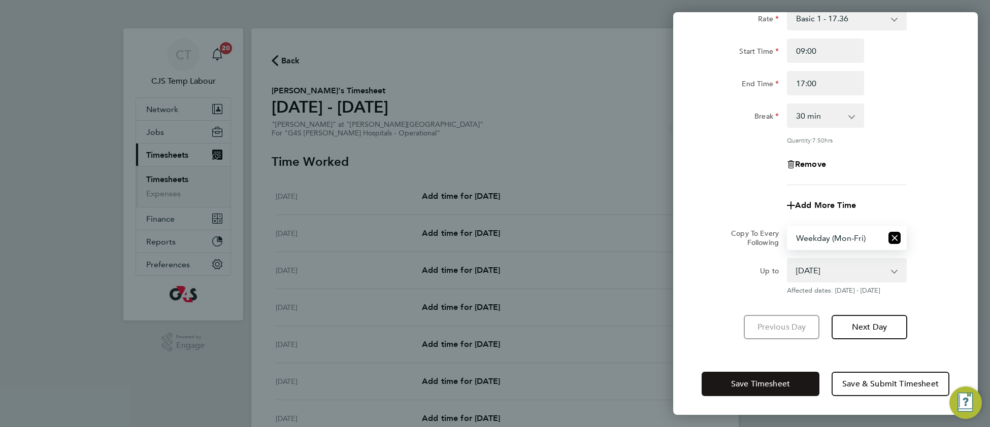
click at [759, 384] on span "Save Timesheet" at bounding box center [760, 384] width 59 height 10
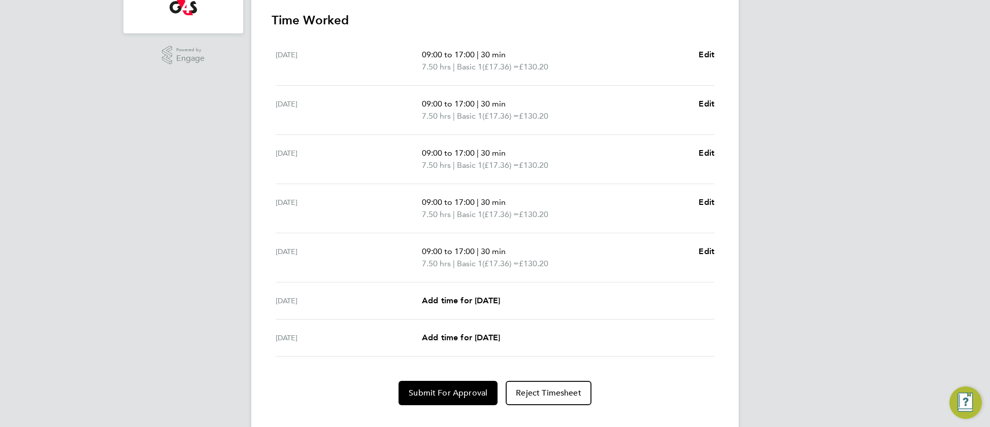
scroll to position [306, 0]
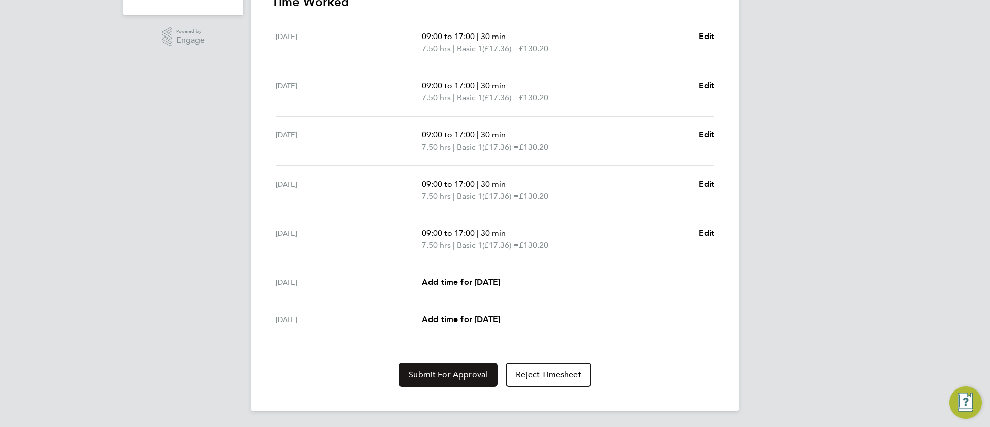
click at [457, 375] on span "Submit For Approval" at bounding box center [448, 375] width 79 height 10
click at [445, 375] on span "Approve Timesheet" at bounding box center [448, 375] width 75 height 10
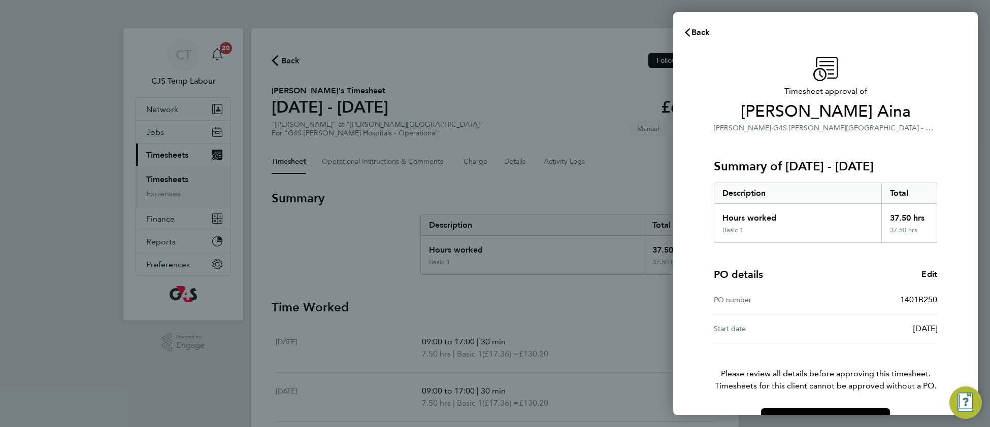
scroll to position [31, 0]
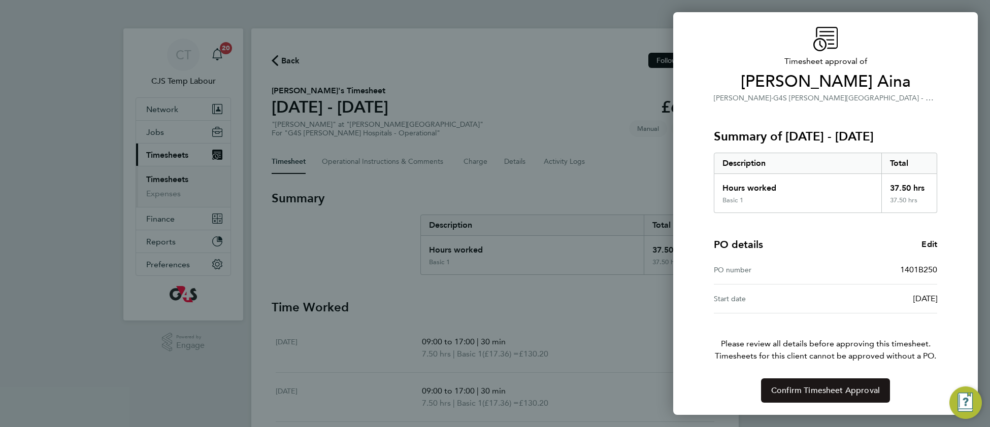
click at [816, 383] on button "Confirm Timesheet Approval" at bounding box center [825, 391] width 129 height 24
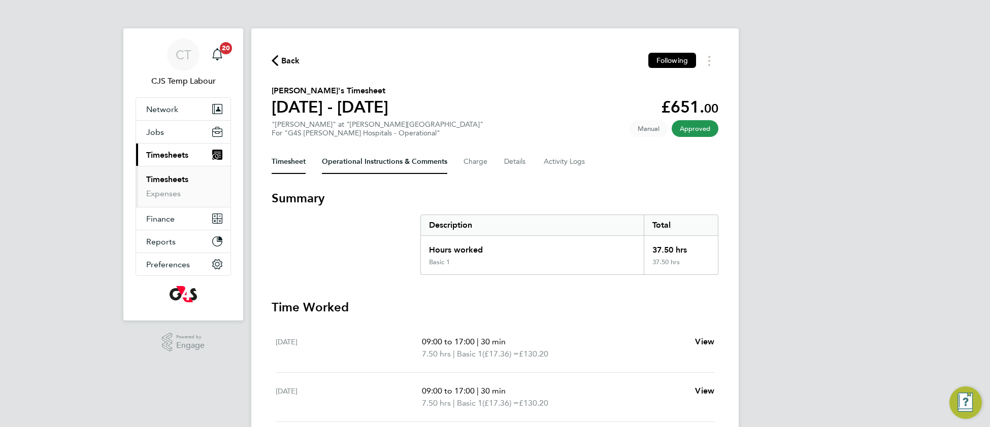
drag, startPoint x: 354, startPoint y: 158, endPoint x: 359, endPoint y: 183, distance: 25.3
click at [354, 159] on Comments-tab "Operational Instructions & Comments" at bounding box center [384, 162] width 125 height 24
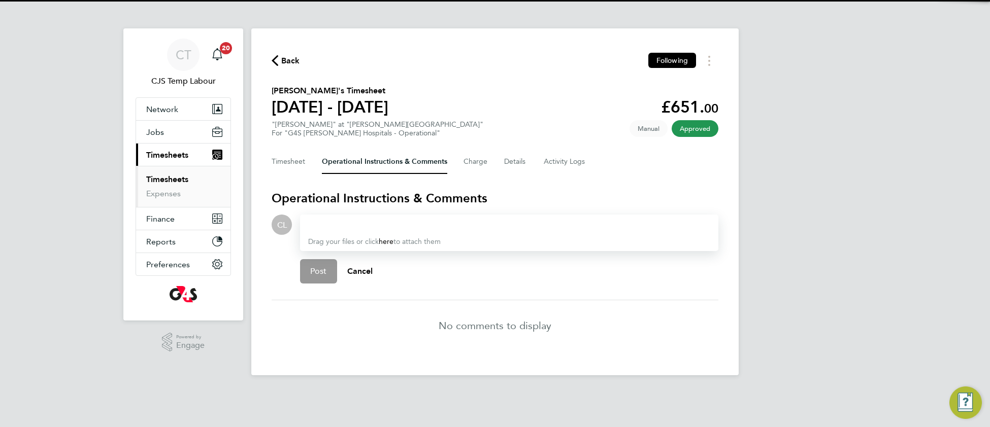
click at [338, 225] on div at bounding box center [509, 225] width 402 height 12
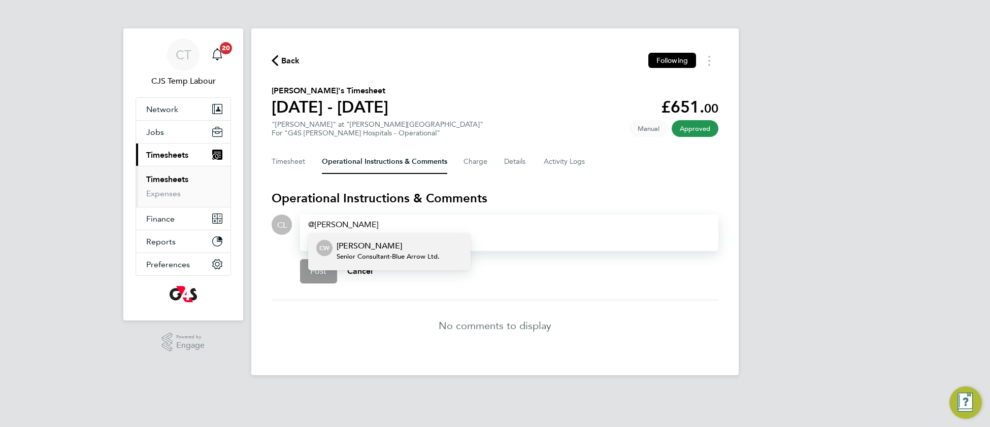
click at [410, 253] on span "Senior Consultant - Blue Arrow Ltd." at bounding box center [387, 257] width 103 height 8
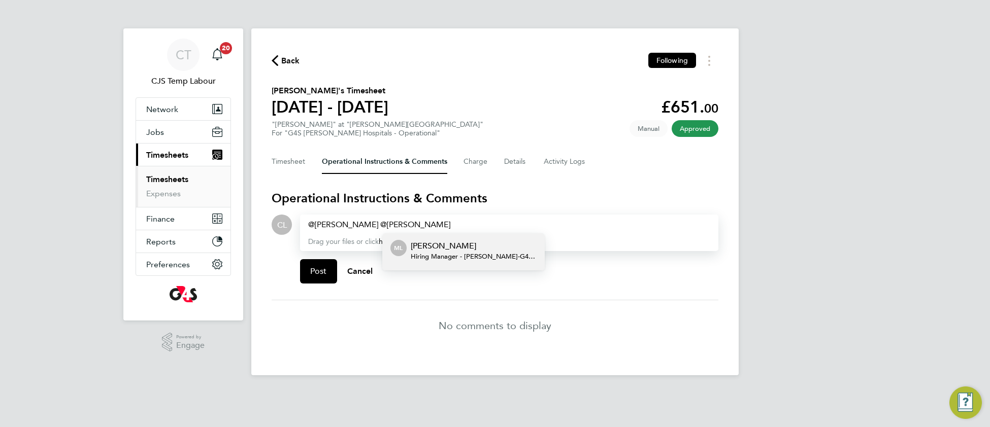
click at [455, 244] on p "[PERSON_NAME]" at bounding box center [474, 246] width 126 height 12
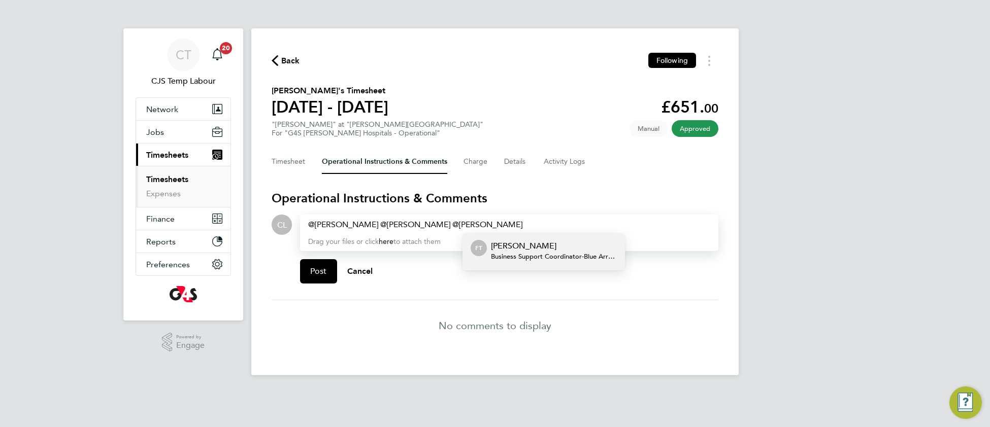
click at [531, 253] on span "Business Support Coordinator - Blue Arrow Ltd." at bounding box center [554, 257] width 126 height 8
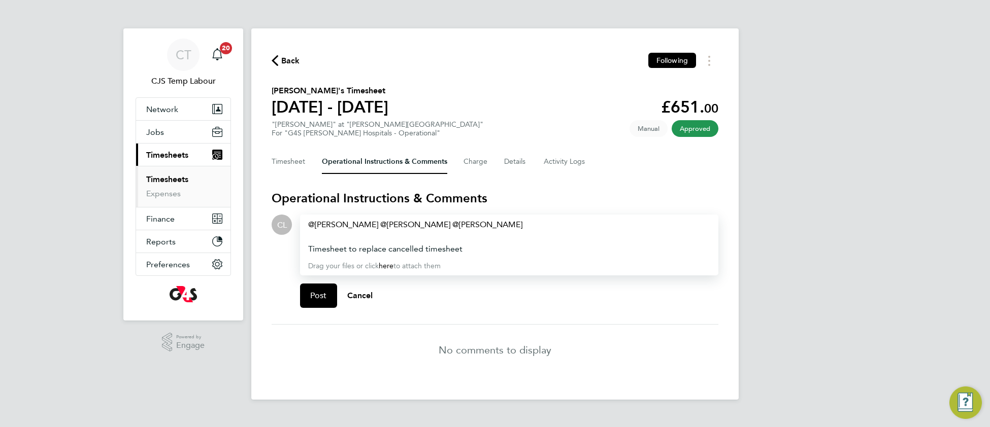
click at [478, 246] on div "Timesheet to replace cancelled timesheet" at bounding box center [509, 249] width 402 height 12
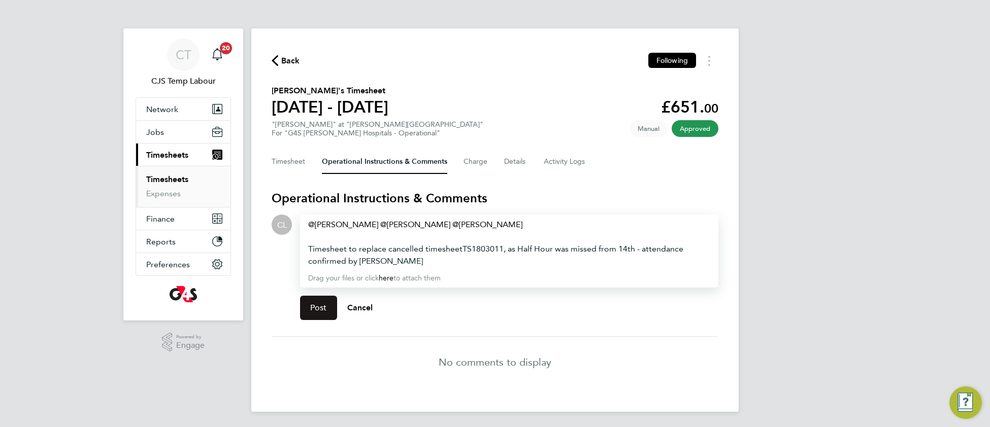
click at [318, 306] on span "Post" at bounding box center [318, 308] width 17 height 10
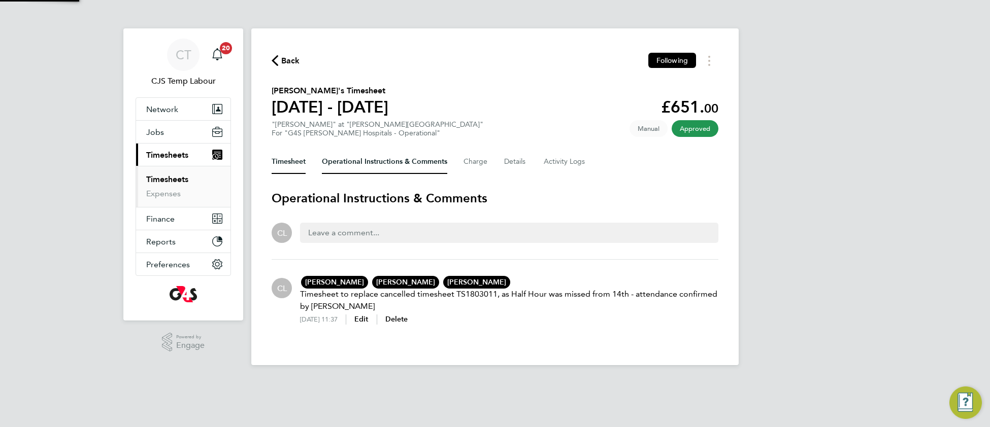
click at [294, 160] on button "Timesheet" at bounding box center [289, 162] width 34 height 24
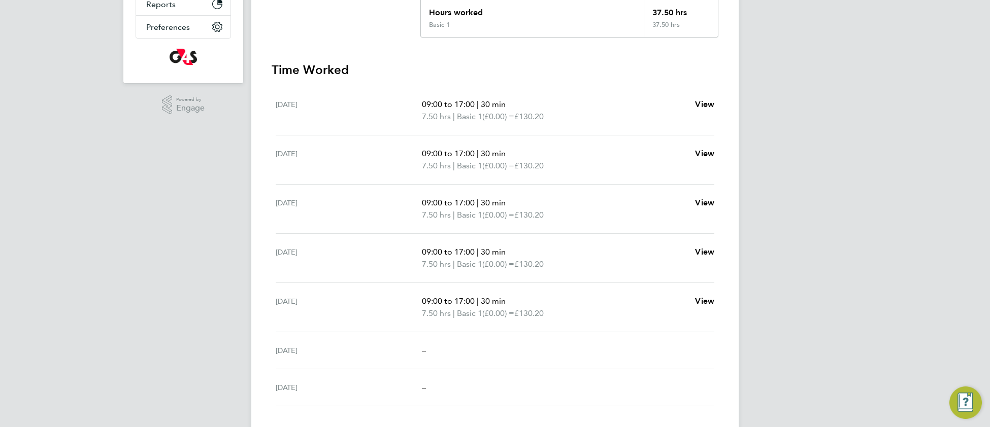
scroll to position [305, 0]
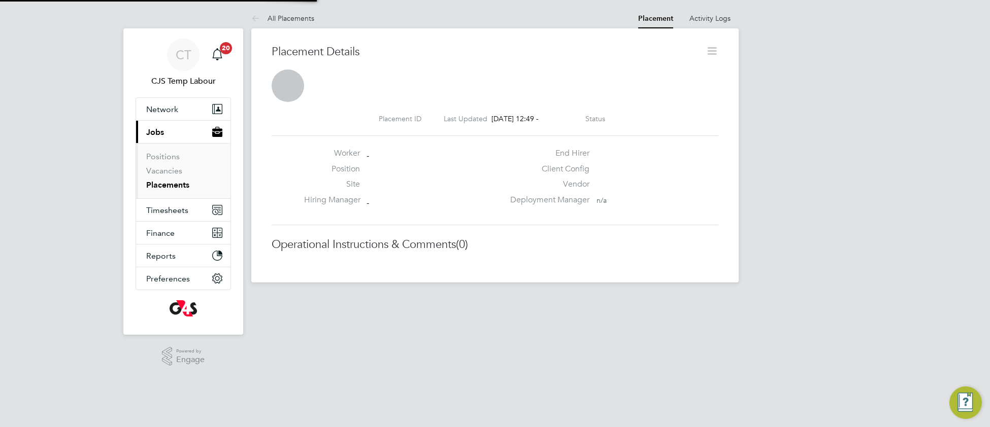
scroll to position [5, 5]
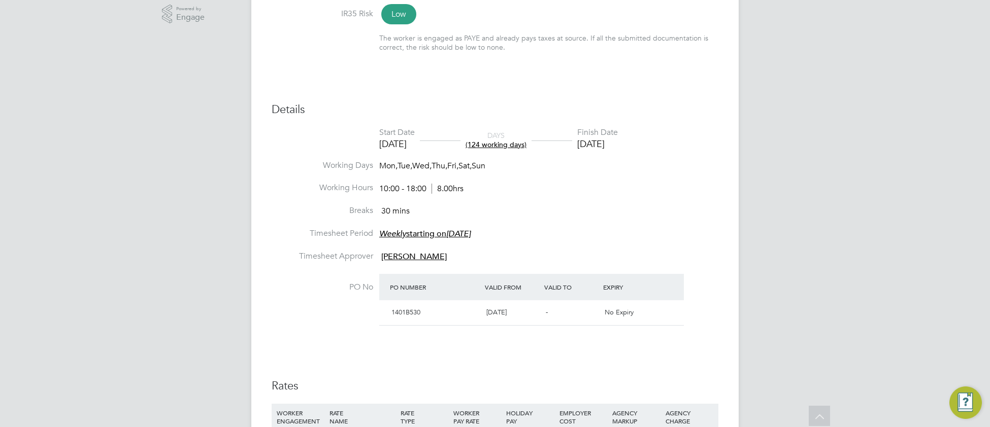
click at [604, 202] on li "Working Hours 10:00 - 18:00 8.00hrs" at bounding box center [495, 194] width 447 height 23
type input "Alexandra Gergye"
type input "14 May 2025"
type input "14 Sep 2025"
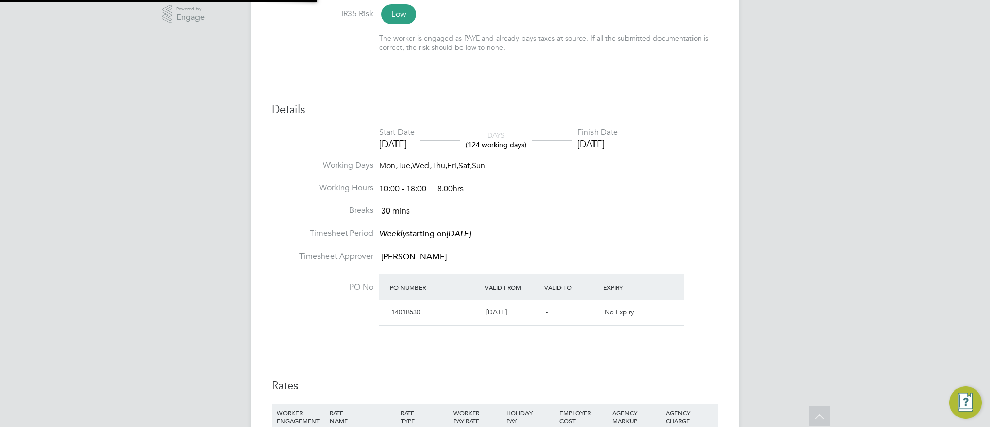
type input "10:00"
type input "18:00"
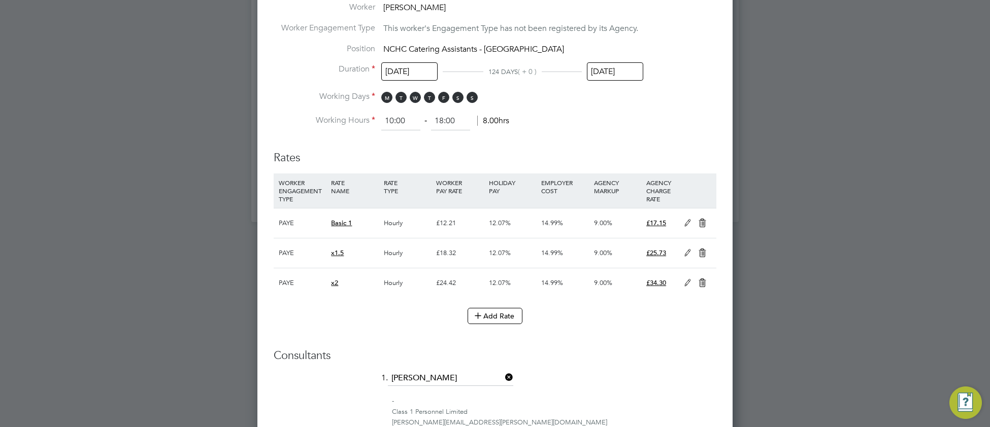
click at [600, 73] on input "14 Sep 2025" at bounding box center [615, 71] width 56 height 19
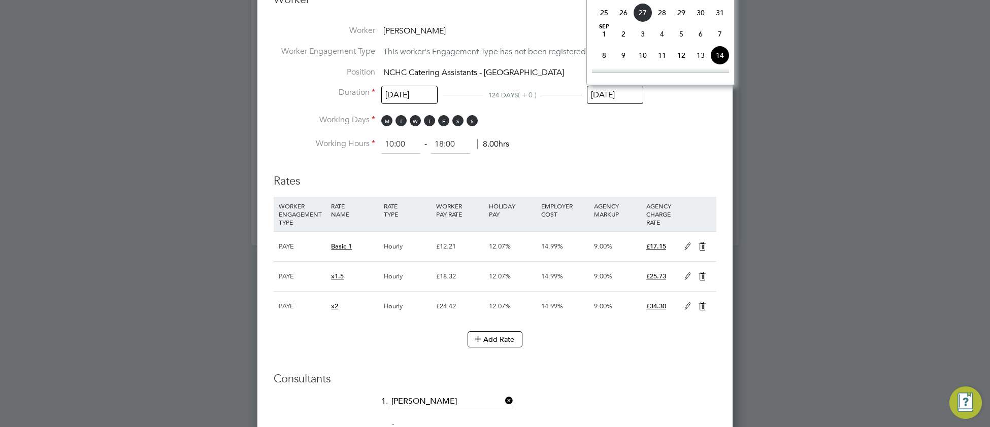
click at [603, 44] on span "Sep 1" at bounding box center [603, 33] width 19 height 19
type input "01 Sep 2025"
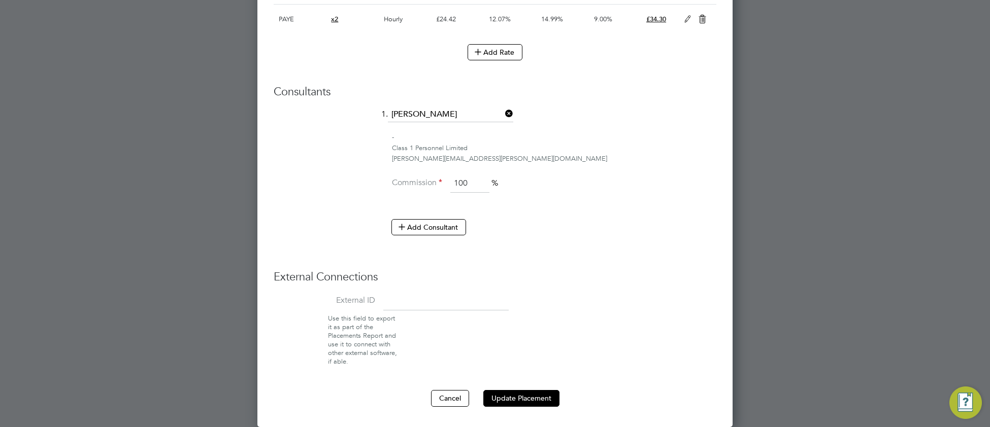
drag, startPoint x: 506, startPoint y: 397, endPoint x: 466, endPoint y: 366, distance: 50.3
click at [504, 396] on button "Update Placement" at bounding box center [521, 398] width 76 height 16
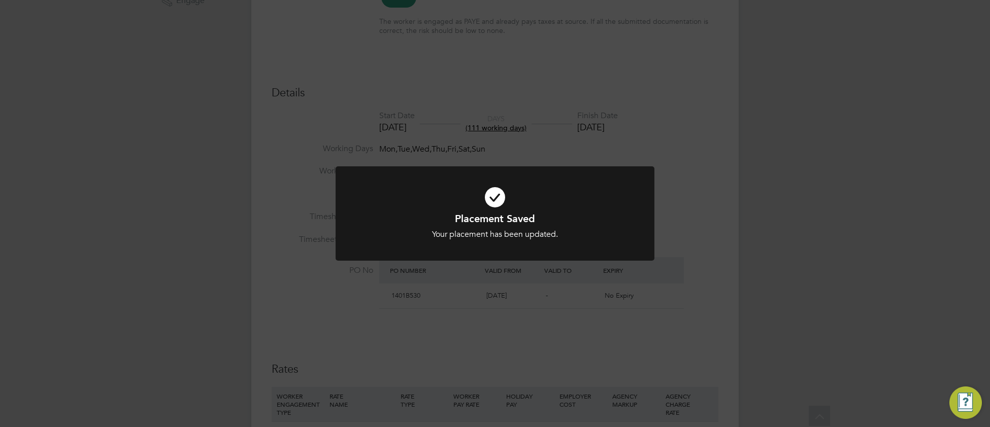
click at [391, 207] on icon at bounding box center [495, 198] width 264 height 40
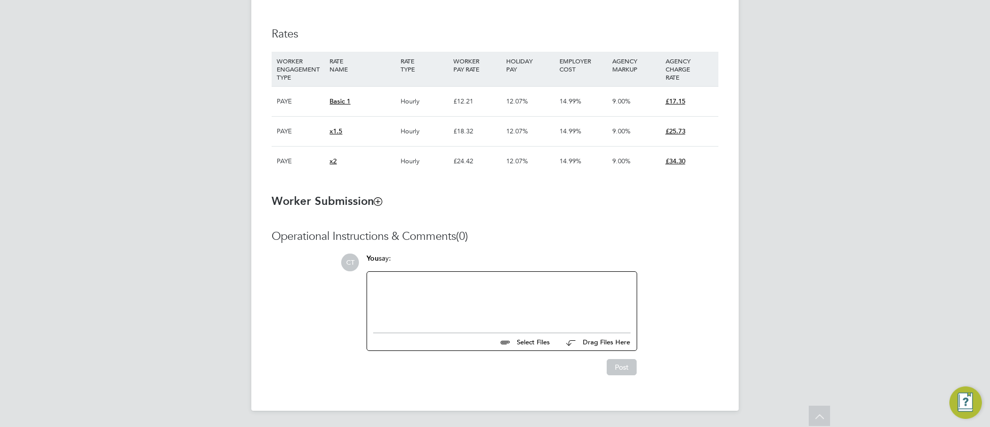
drag, startPoint x: 425, startPoint y: 301, endPoint x: 522, endPoint y: 264, distance: 103.6
click at [426, 301] on div at bounding box center [501, 300] width 257 height 44
click at [447, 278] on div "Starting with G4S 02/08/2025" at bounding box center [501, 300] width 269 height 56
click at [445, 278] on div "Starting with G4S 02/08/2025" at bounding box center [501, 300] width 257 height 44
click at [612, 372] on button "Post" at bounding box center [621, 367] width 30 height 16
